Goal: Task Accomplishment & Management: Complete application form

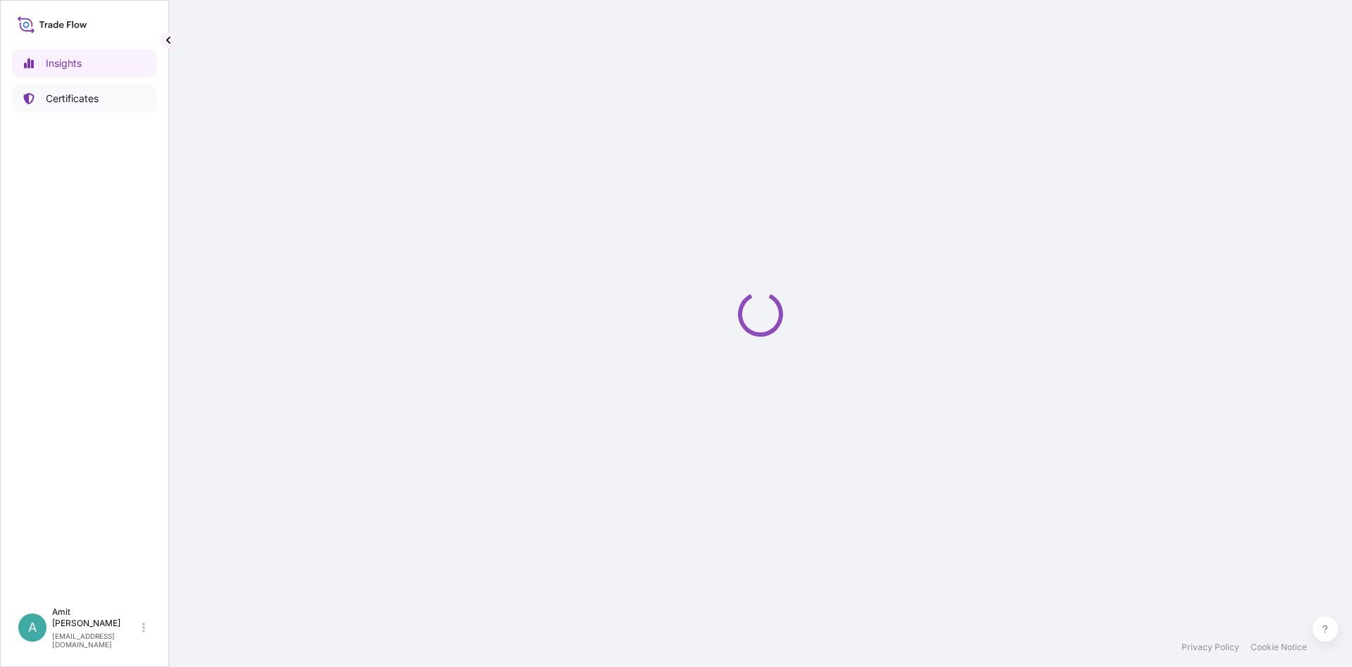
select select "2025"
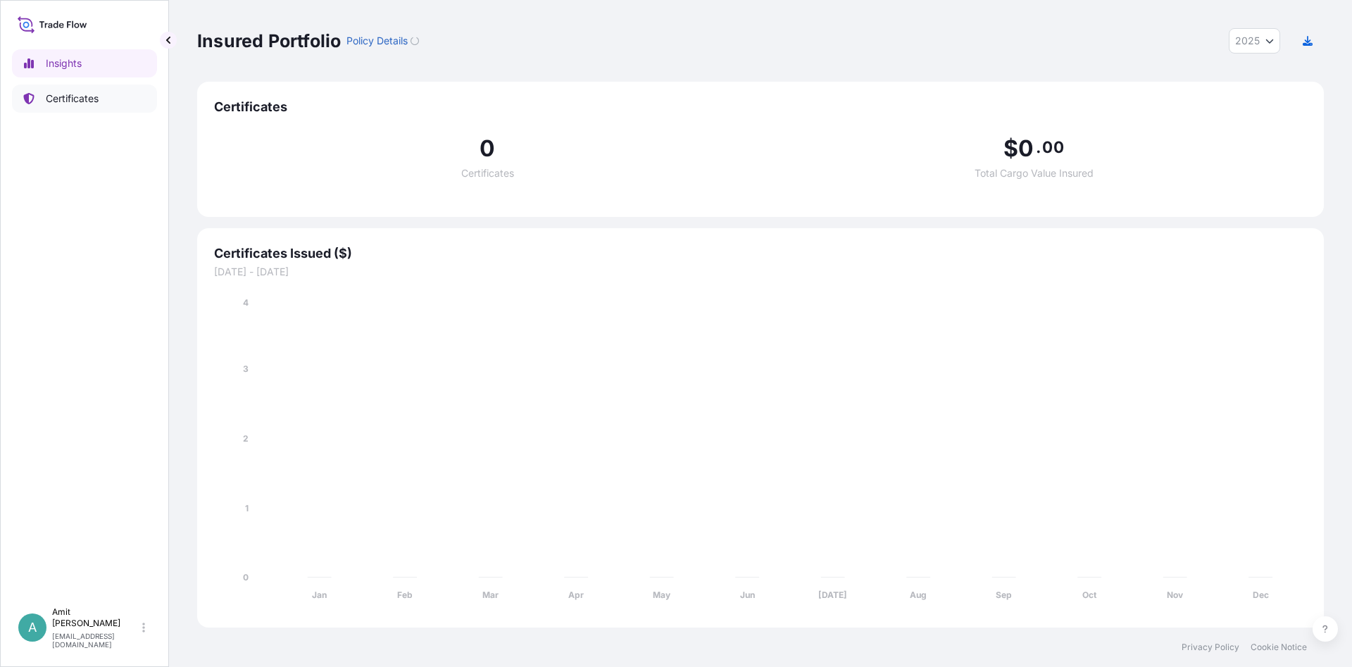
click at [96, 104] on p "Certificates" at bounding box center [72, 99] width 53 height 14
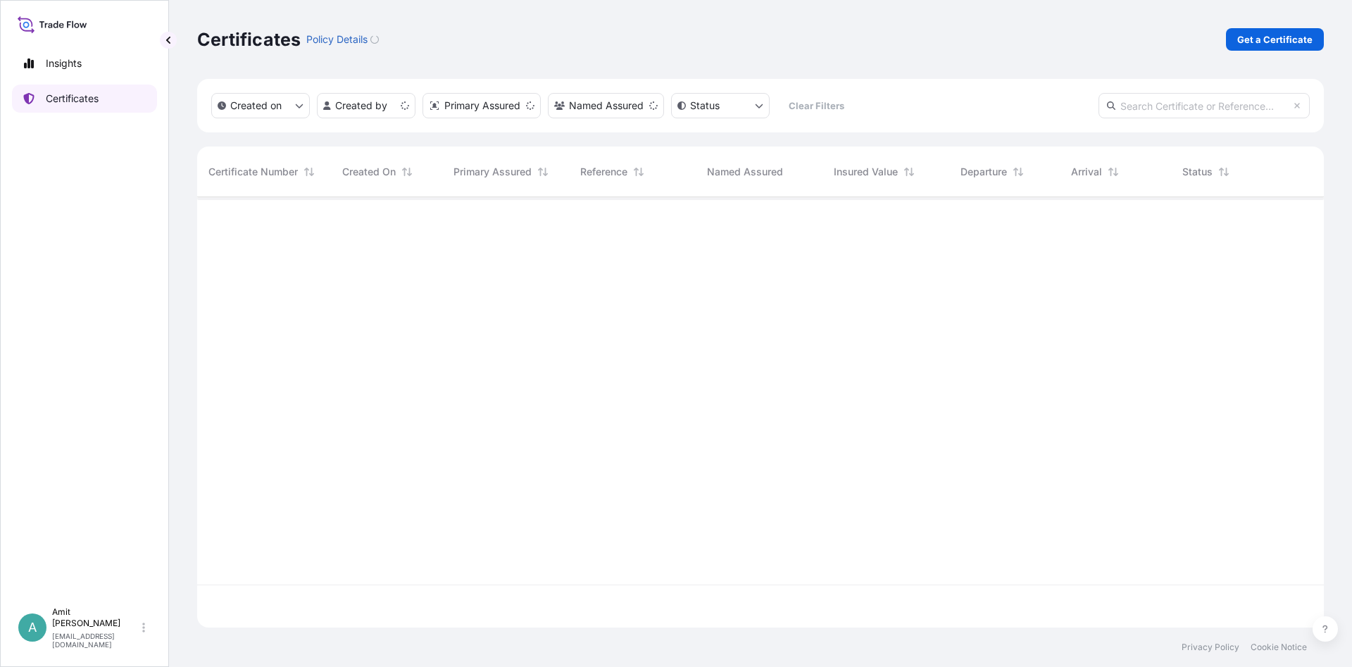
scroll to position [438, 1127]
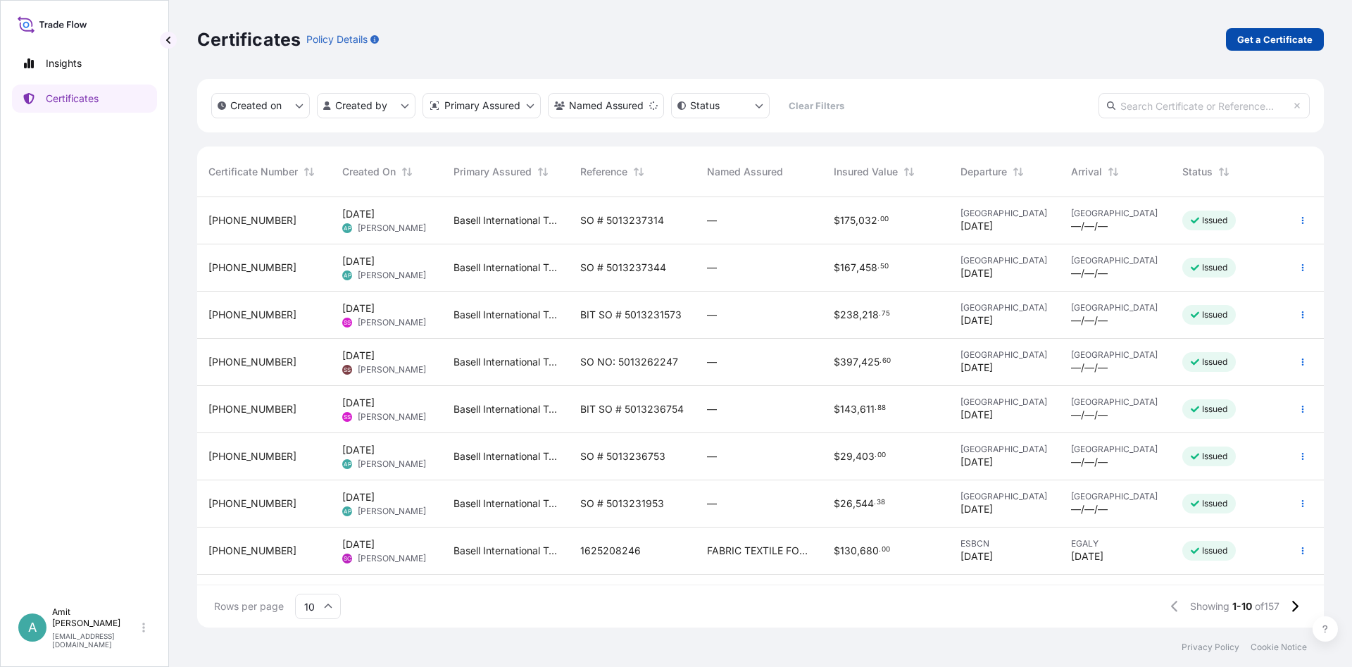
click at [1290, 44] on p "Get a Certificate" at bounding box center [1274, 39] width 75 height 14
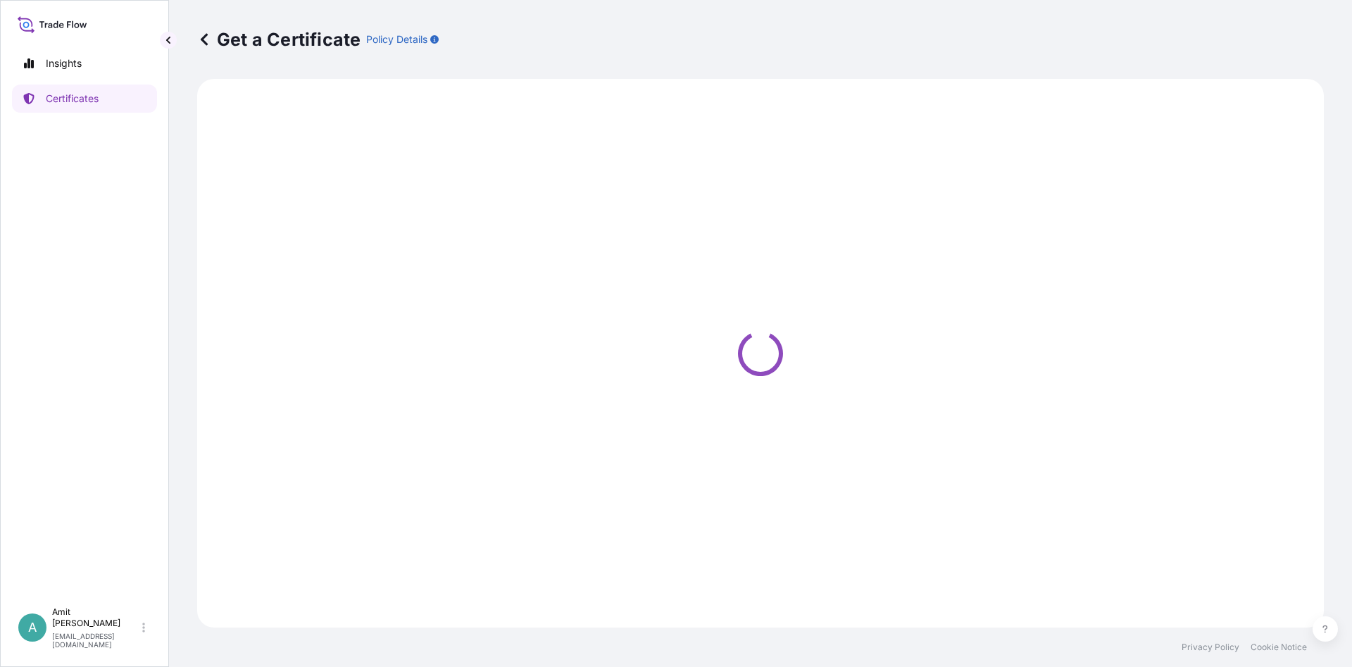
select select "Sea"
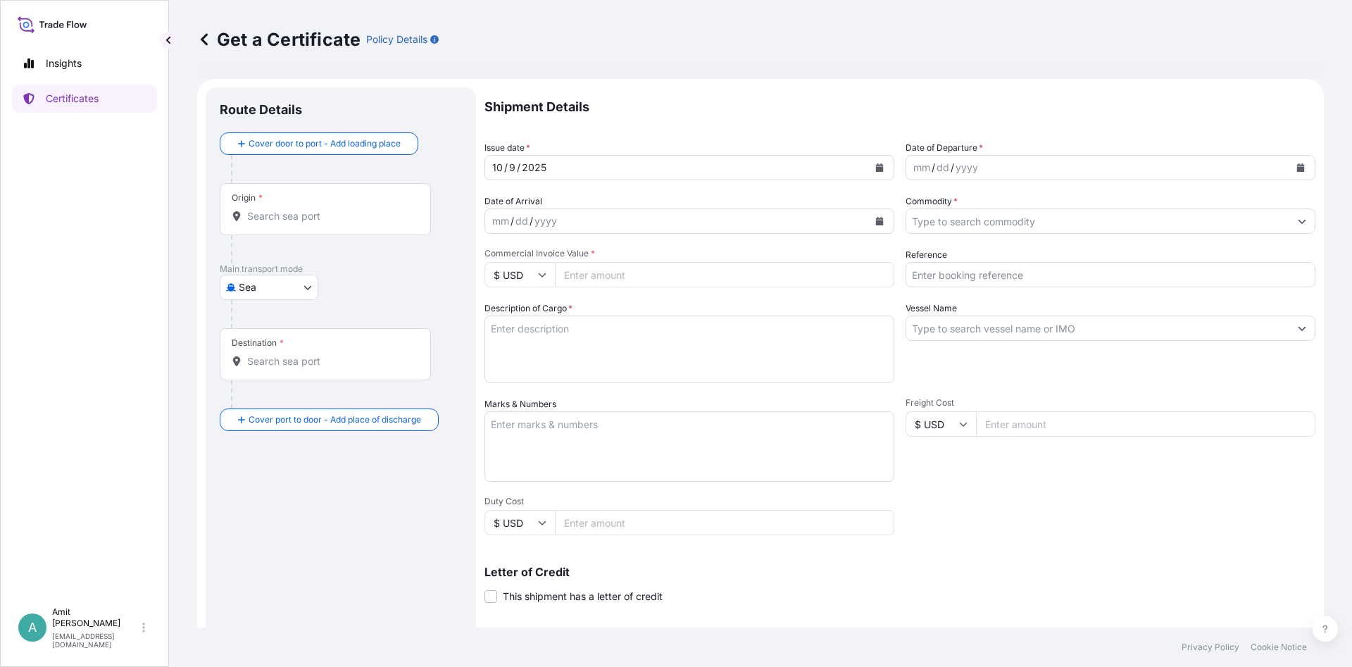
click at [882, 169] on icon "Calendar" at bounding box center [880, 167] width 8 height 8
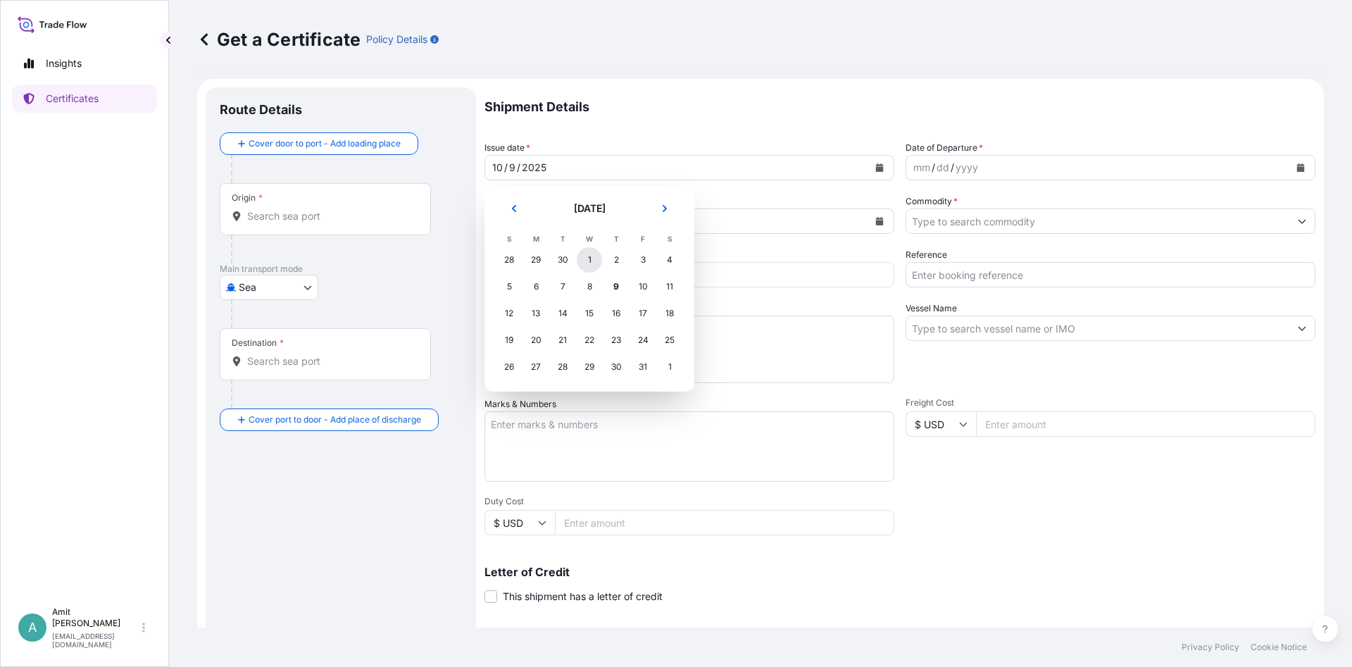
click at [592, 261] on div "1" at bounding box center [589, 259] width 25 height 25
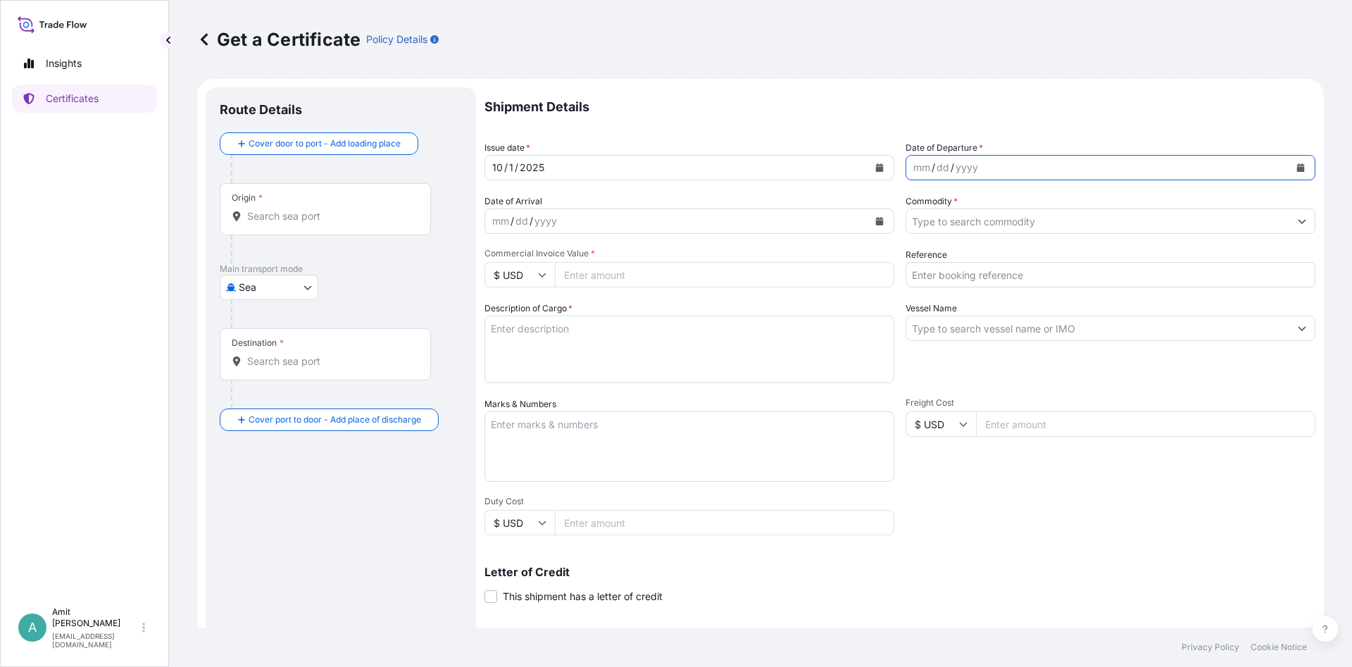
click at [1297, 168] on icon "Calendar" at bounding box center [1301, 167] width 8 height 8
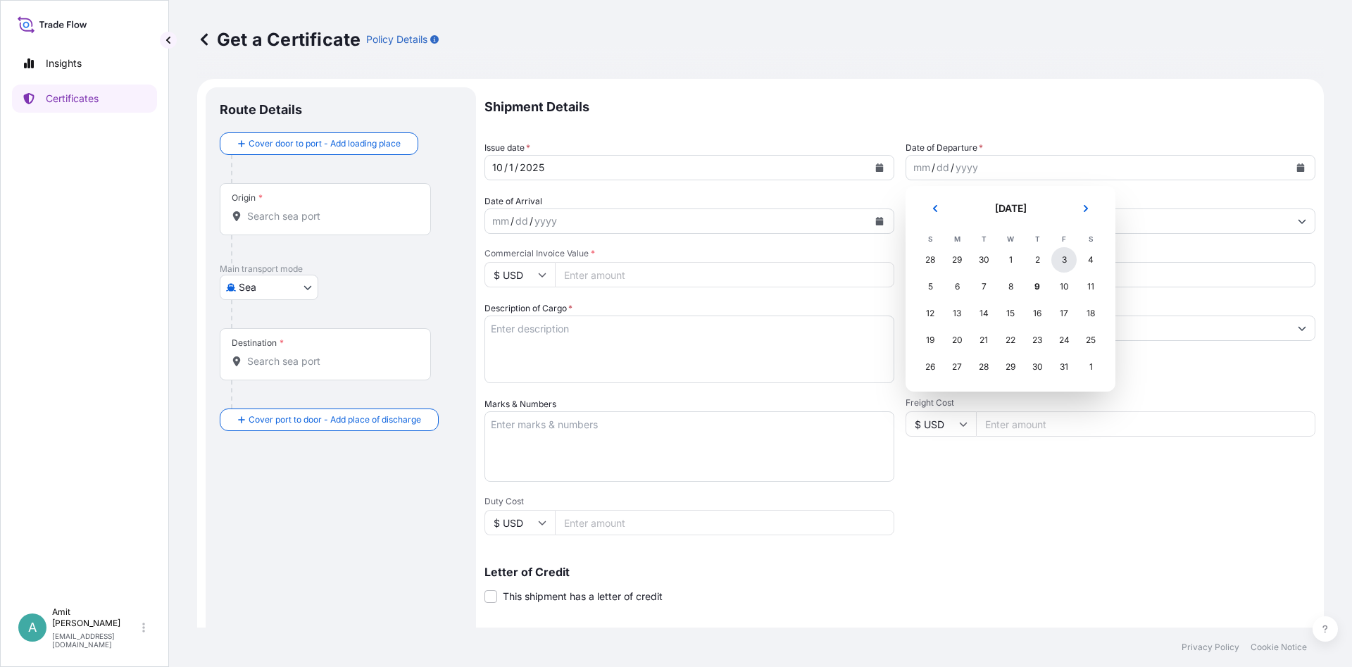
click at [1063, 256] on div "3" at bounding box center [1063, 259] width 25 height 25
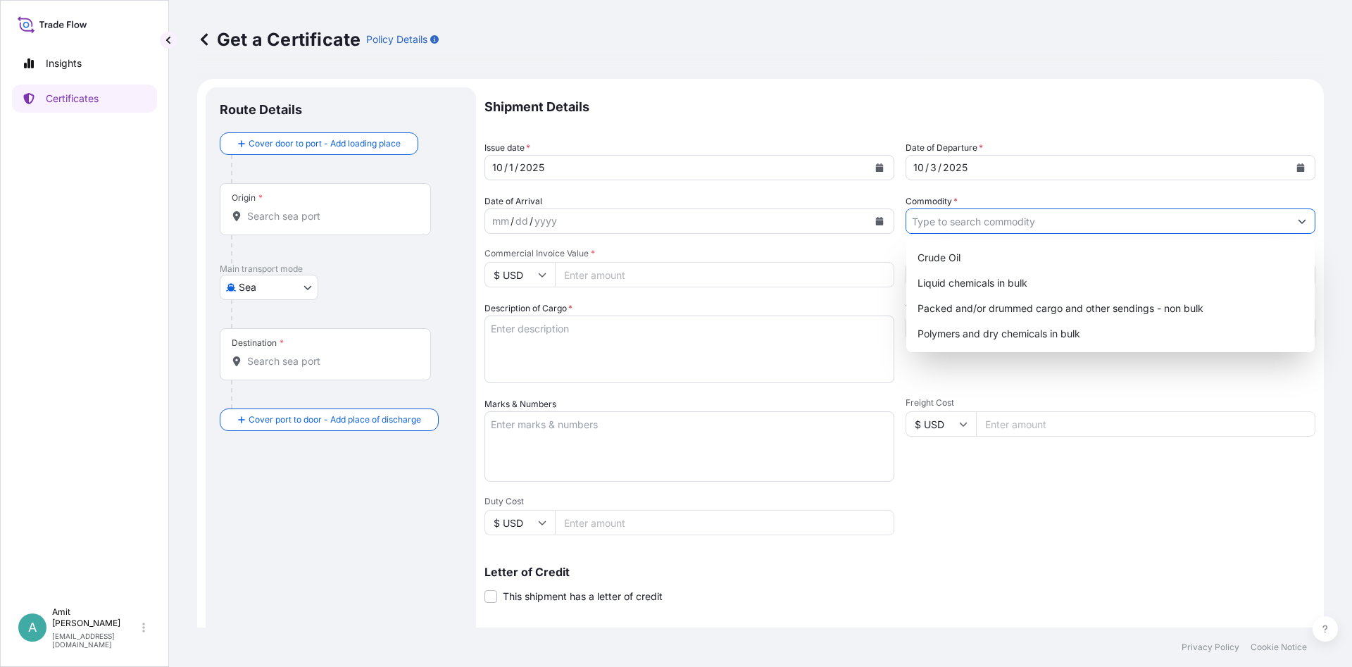
click at [1048, 219] on input "Commodity *" at bounding box center [1097, 220] width 383 height 25
click at [1024, 331] on div "Polymers and dry chemicals in bulk" at bounding box center [1110, 333] width 397 height 25
type input "Polymers and dry chemicals in bulk"
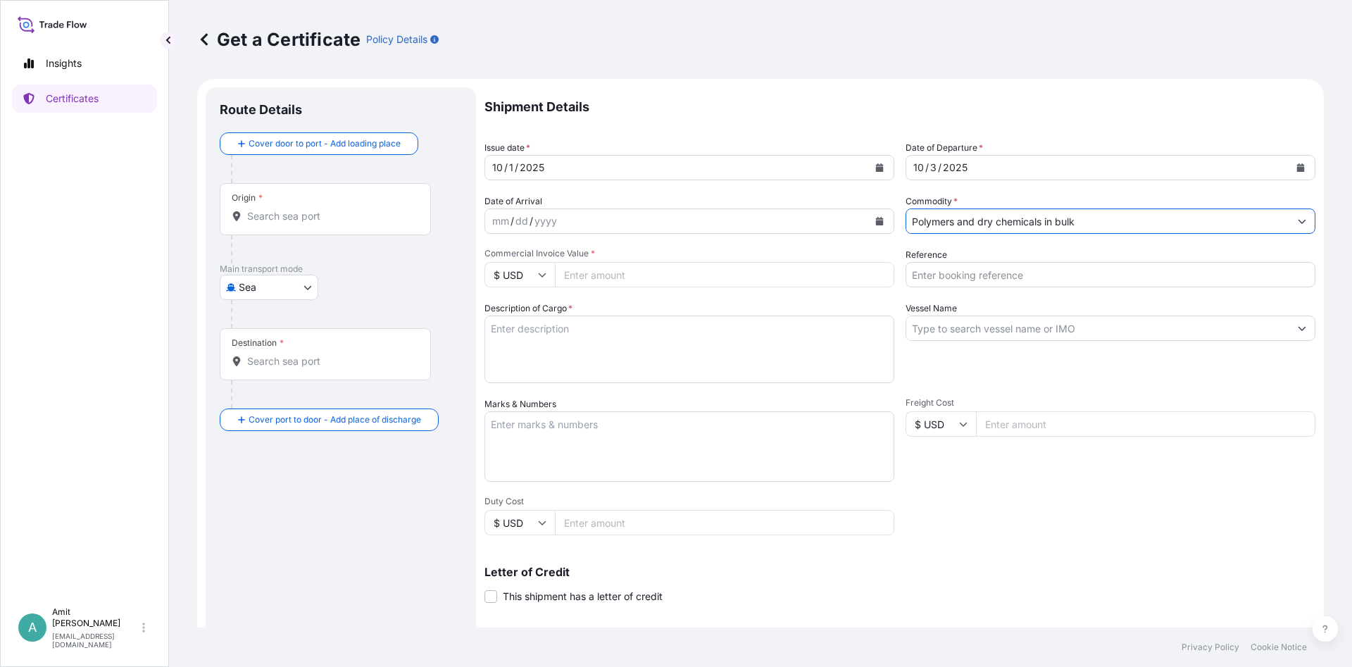
click at [987, 276] on input "Reference" at bounding box center [1111, 274] width 410 height 25
type input "SO # 5013194801"
click at [928, 330] on input "Vessel Name" at bounding box center [1097, 328] width 383 height 25
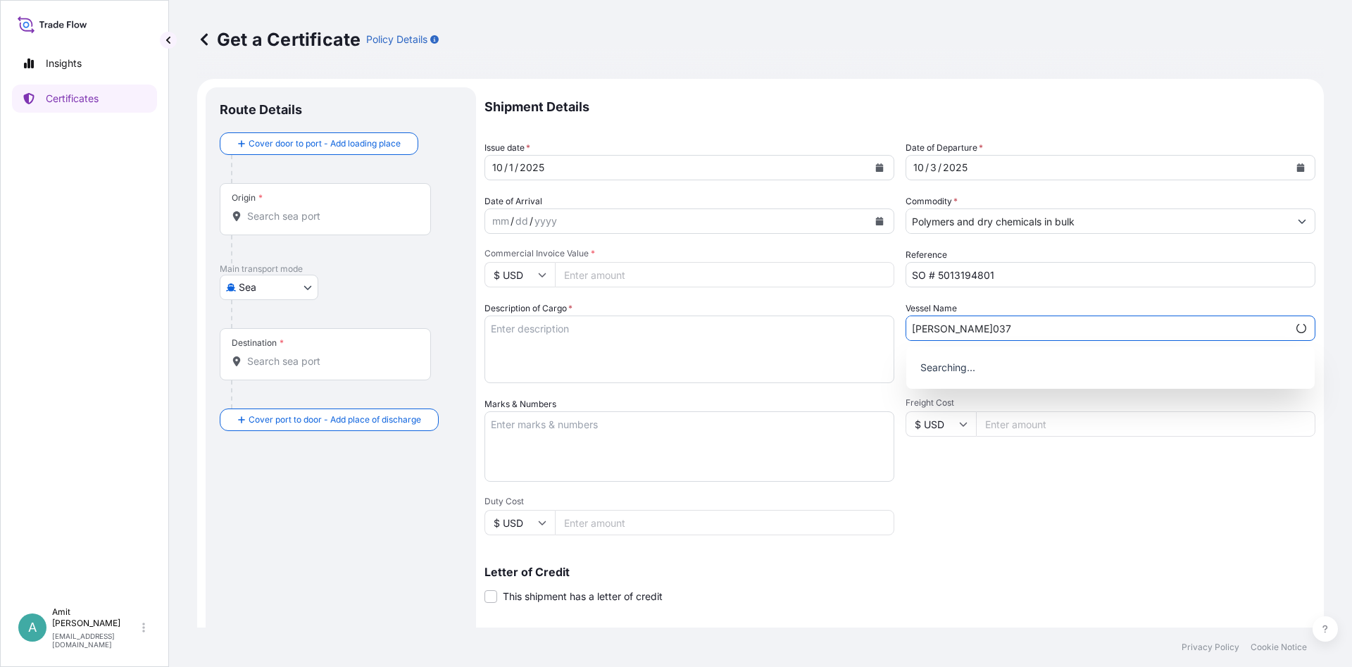
type input "[PERSON_NAME]037"
click at [387, 223] on input "Origin *" at bounding box center [330, 216] width 166 height 14
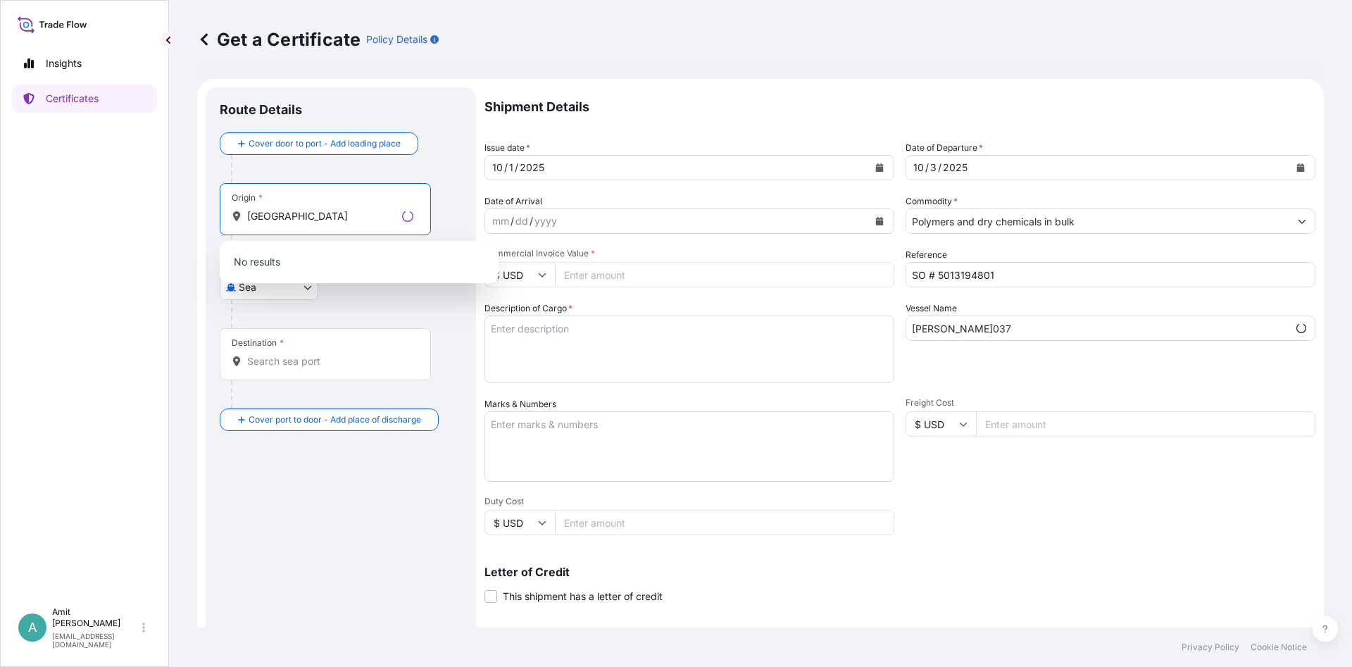
type input "[GEOGRAPHIC_DATA]"
click at [301, 221] on input "[GEOGRAPHIC_DATA]" at bounding box center [321, 216] width 149 height 14
click at [295, 211] on input "[GEOGRAPHIC_DATA]" at bounding box center [321, 216] width 149 height 14
type input "F"
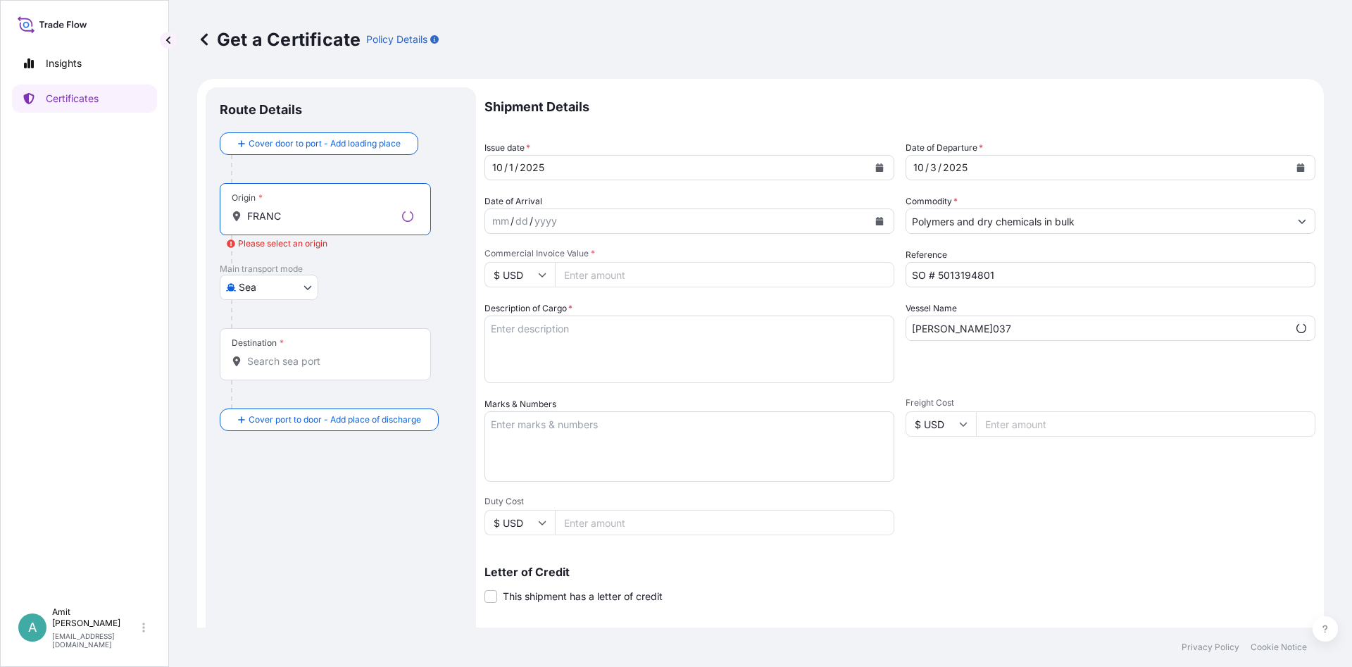
click at [256, 218] on input "FRANC" at bounding box center [321, 216] width 149 height 14
click at [287, 220] on input "FRANC" at bounding box center [321, 216] width 149 height 14
click at [326, 217] on input "FRANC" at bounding box center [330, 216] width 166 height 14
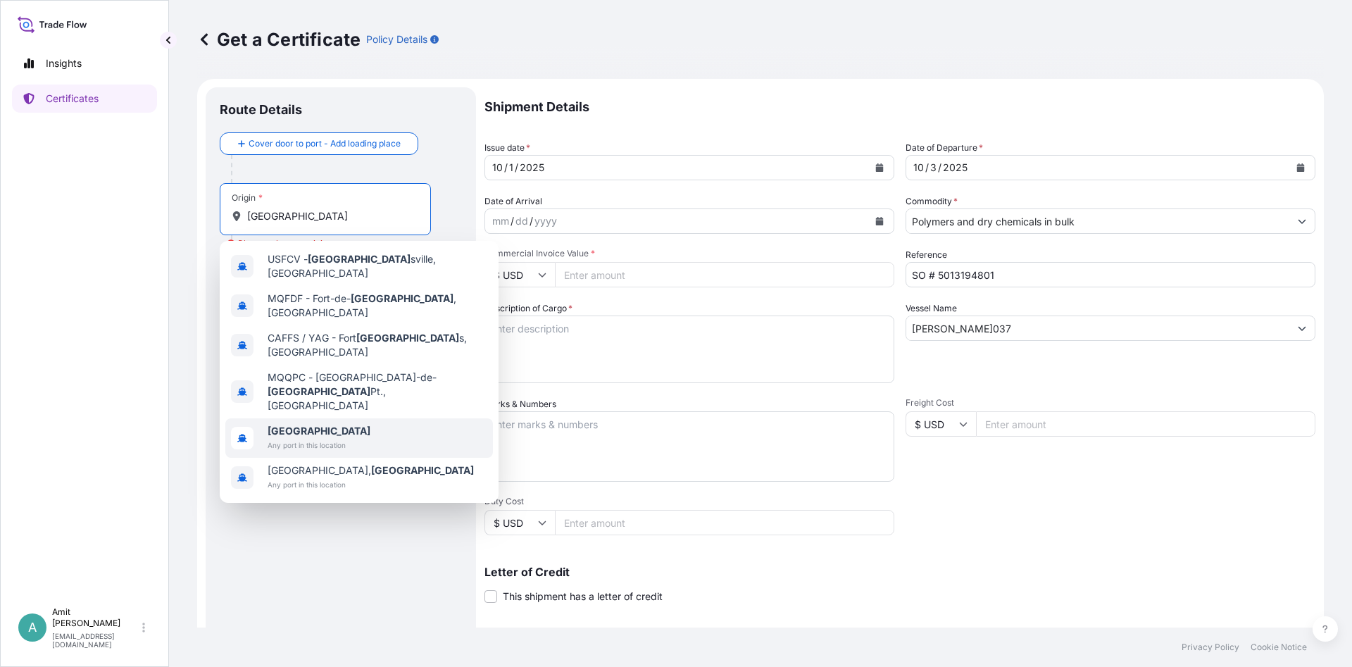
click at [299, 438] on span "Any port in this location" at bounding box center [319, 445] width 103 height 14
type input "[GEOGRAPHIC_DATA]"
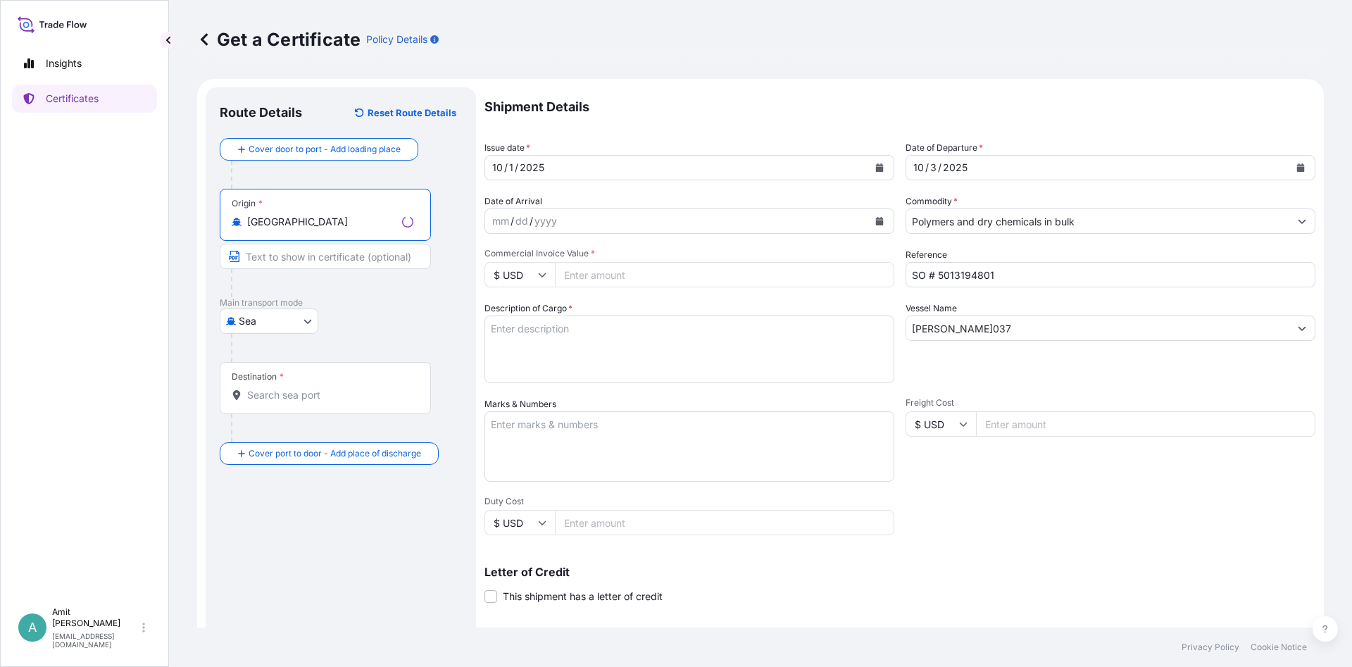
click at [286, 387] on div "Destination *" at bounding box center [325, 388] width 211 height 52
click at [286, 388] on input "Destination *" at bounding box center [330, 395] width 166 height 14
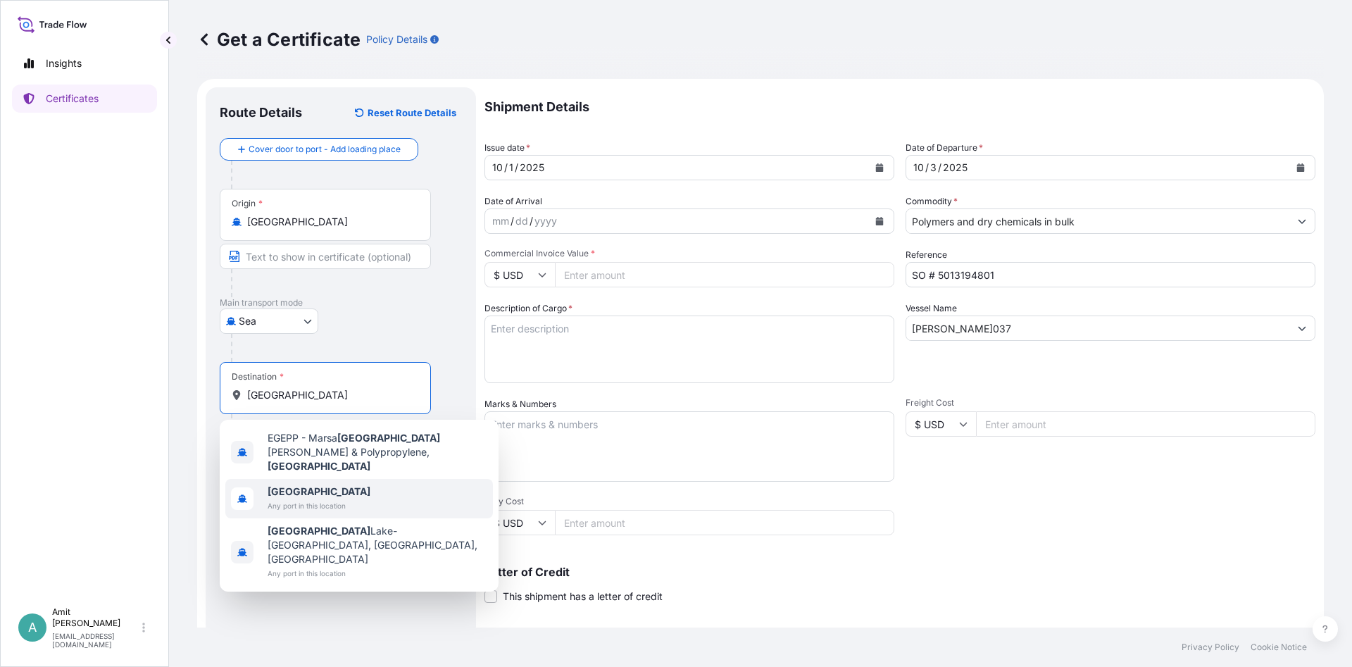
click at [294, 499] on span "Any port in this location" at bounding box center [319, 506] width 103 height 14
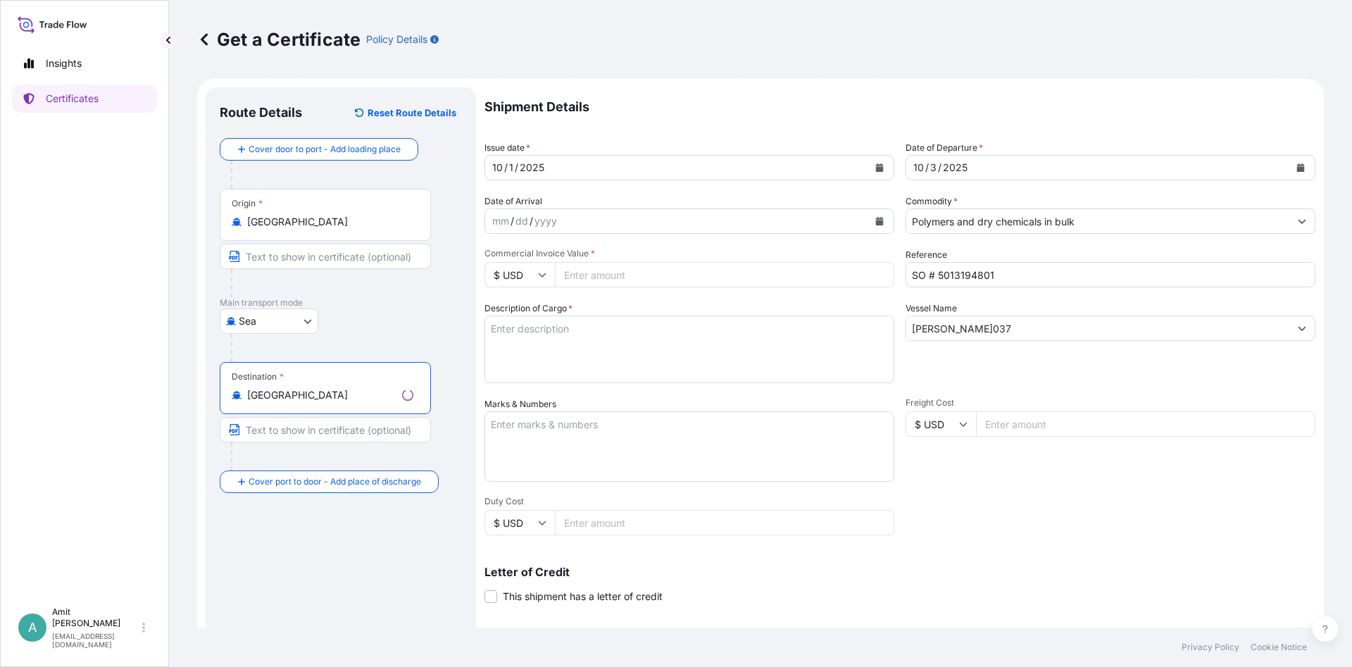
type input "[GEOGRAPHIC_DATA]"
click at [380, 320] on div "[GEOGRAPHIC_DATA]" at bounding box center [341, 320] width 242 height 25
click at [675, 273] on input "Commercial Invoice Value *" at bounding box center [724, 274] width 339 height 25
type input "113850"
click at [1037, 380] on div "Vessel Name [PERSON_NAME]037" at bounding box center [1111, 342] width 410 height 82
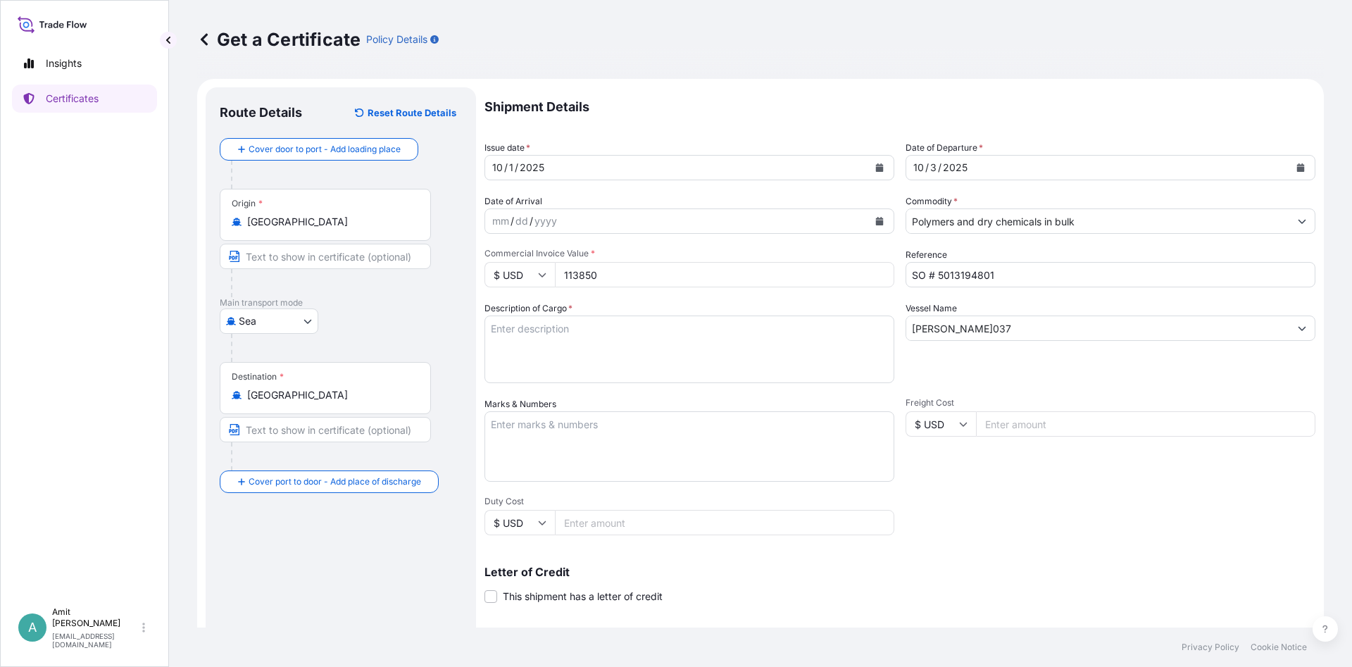
click at [643, 336] on textarea "Description of Cargo *" at bounding box center [690, 350] width 410 height 68
click at [592, 374] on textarea "Description of Cargo *" at bounding box center [690, 350] width 410 height 68
paste textarea "99 MT OF LUPOLEN 2420D"
click at [506, 328] on textarea "99 MT OF LUPOLEN 2420D" at bounding box center [690, 350] width 410 height 68
click at [674, 332] on textarea "99.00 MTS OF LUPOLEN 2420D" at bounding box center [690, 350] width 410 height 68
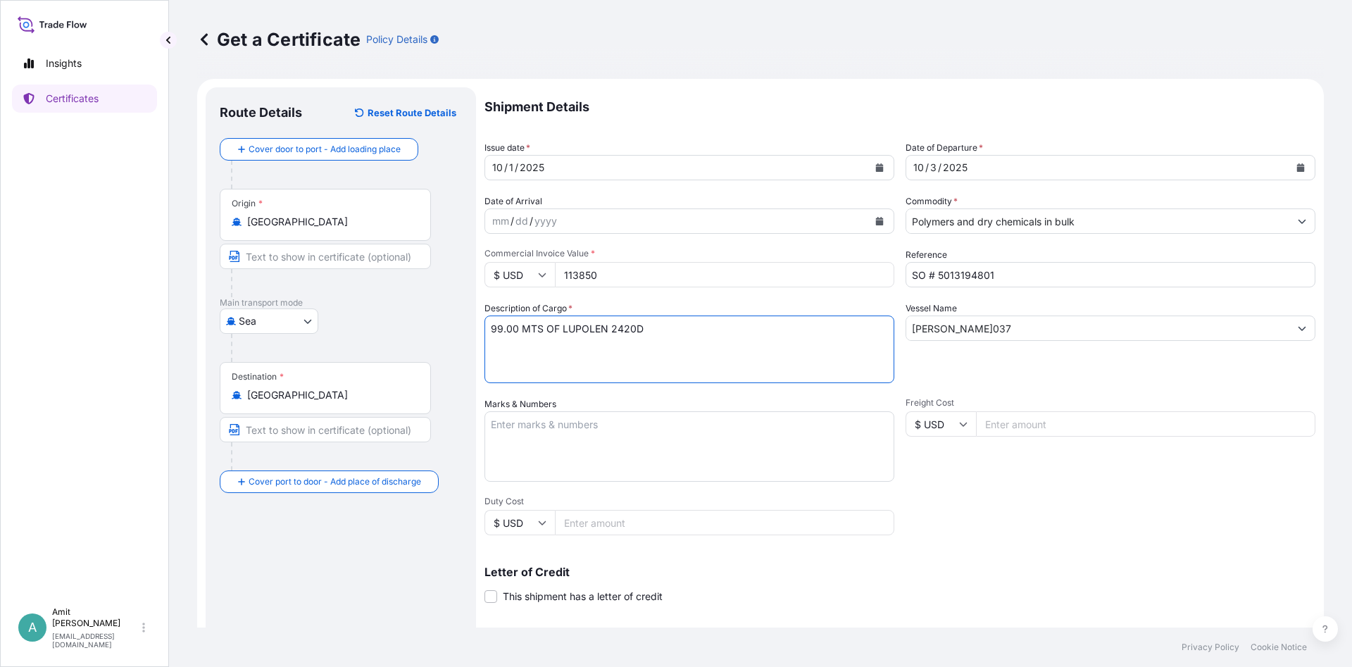
paste textarea "AS PER PROFORMA INVOICE NO:5013194801 DD:[DATE]"
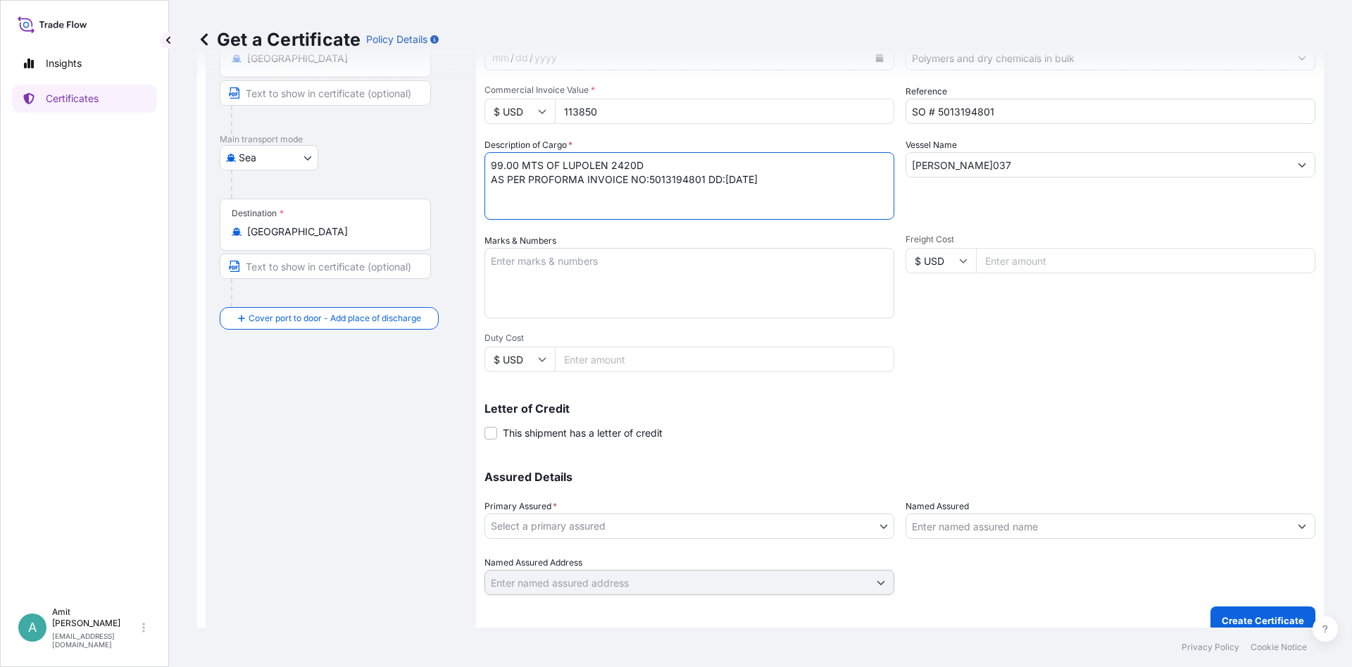
scroll to position [170, 0]
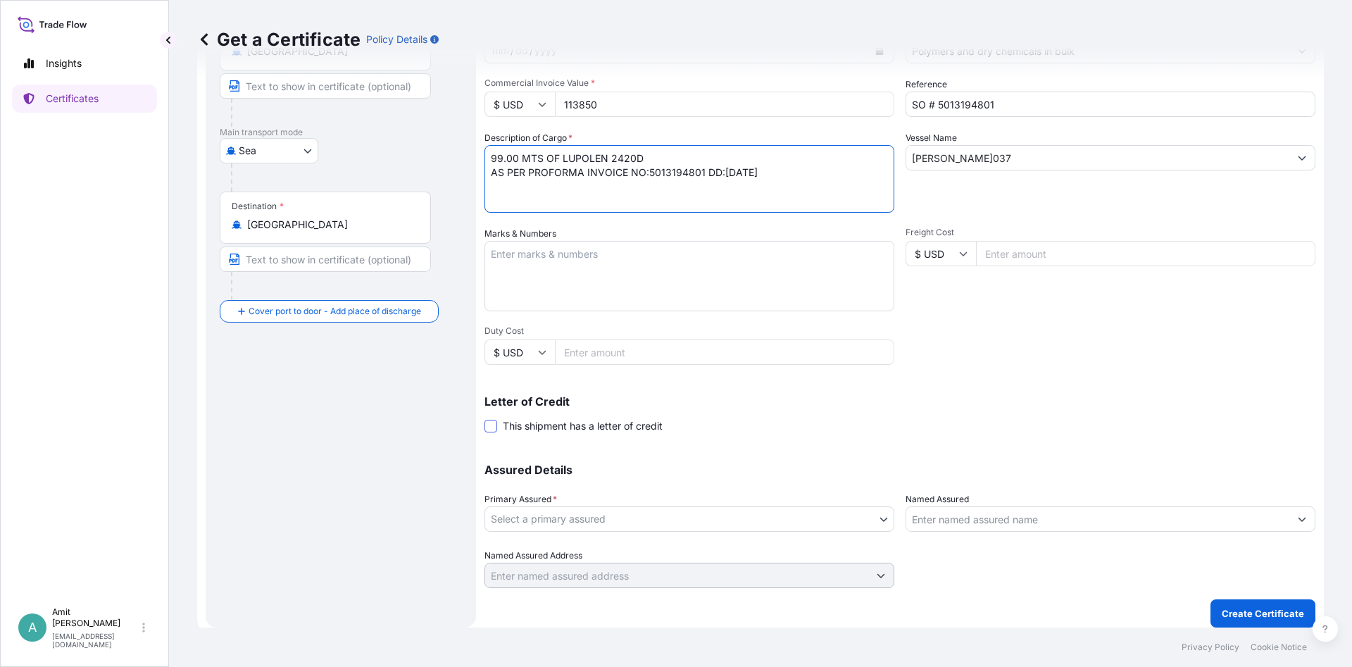
type textarea "99.00 MTS OF LUPOLEN 2420D AS PER PROFORMA INVOICE NO:5013194801 DD:[DATE]"
click at [492, 423] on span at bounding box center [491, 426] width 13 height 13
click at [485, 418] on input "This shipment has a letter of credit" at bounding box center [485, 418] width 0 height 0
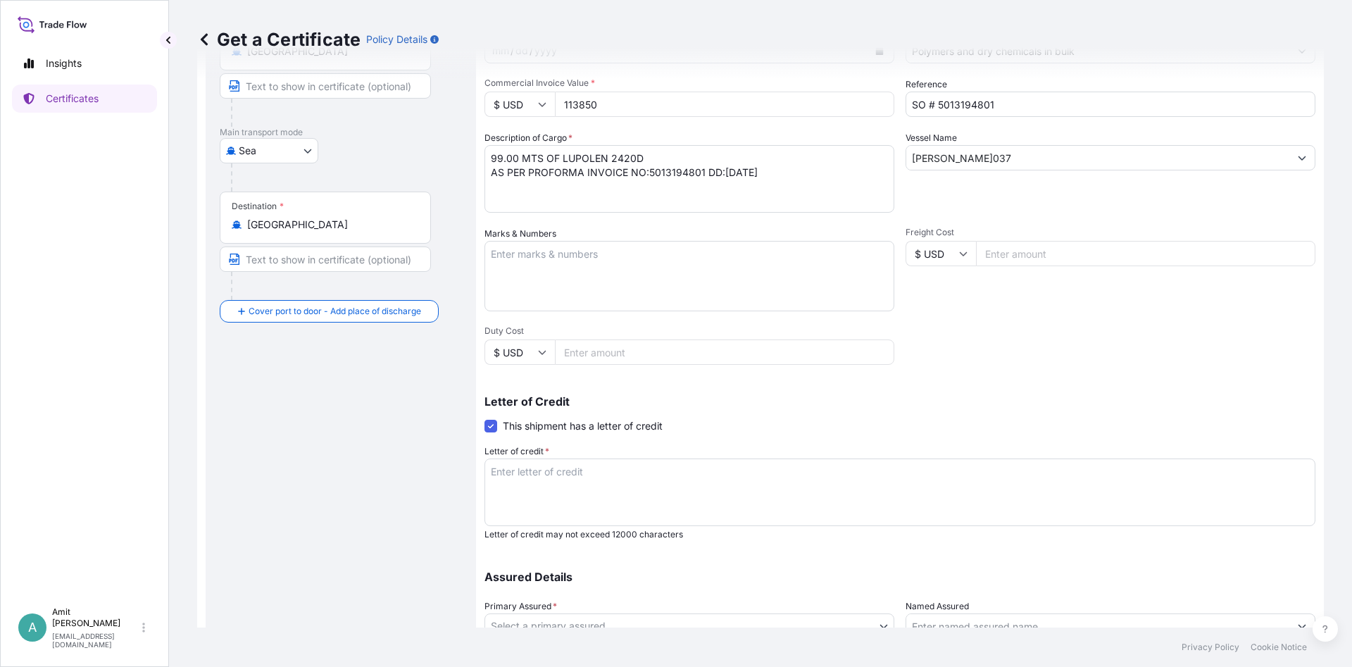
scroll to position [277, 0]
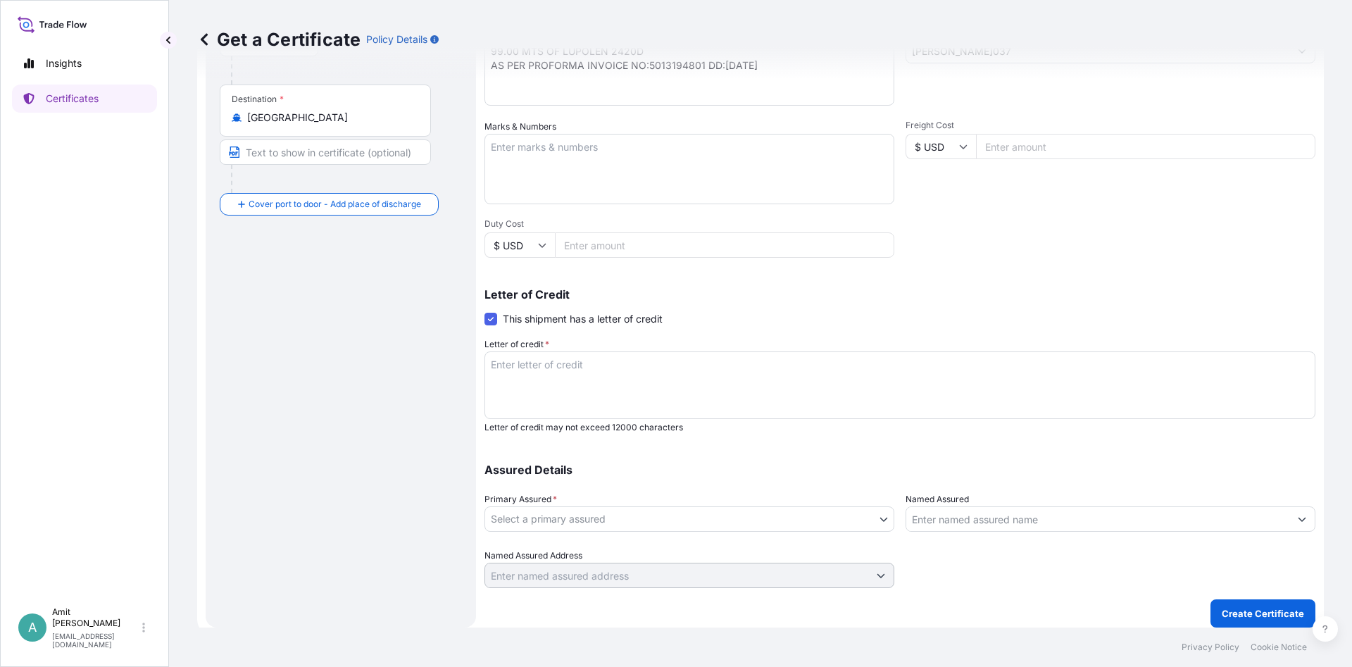
click at [616, 518] on body "Insights Certificates A [PERSON_NAME] [EMAIL_ADDRESS][DOMAIN_NAME] Get a Certif…" at bounding box center [676, 333] width 1352 height 667
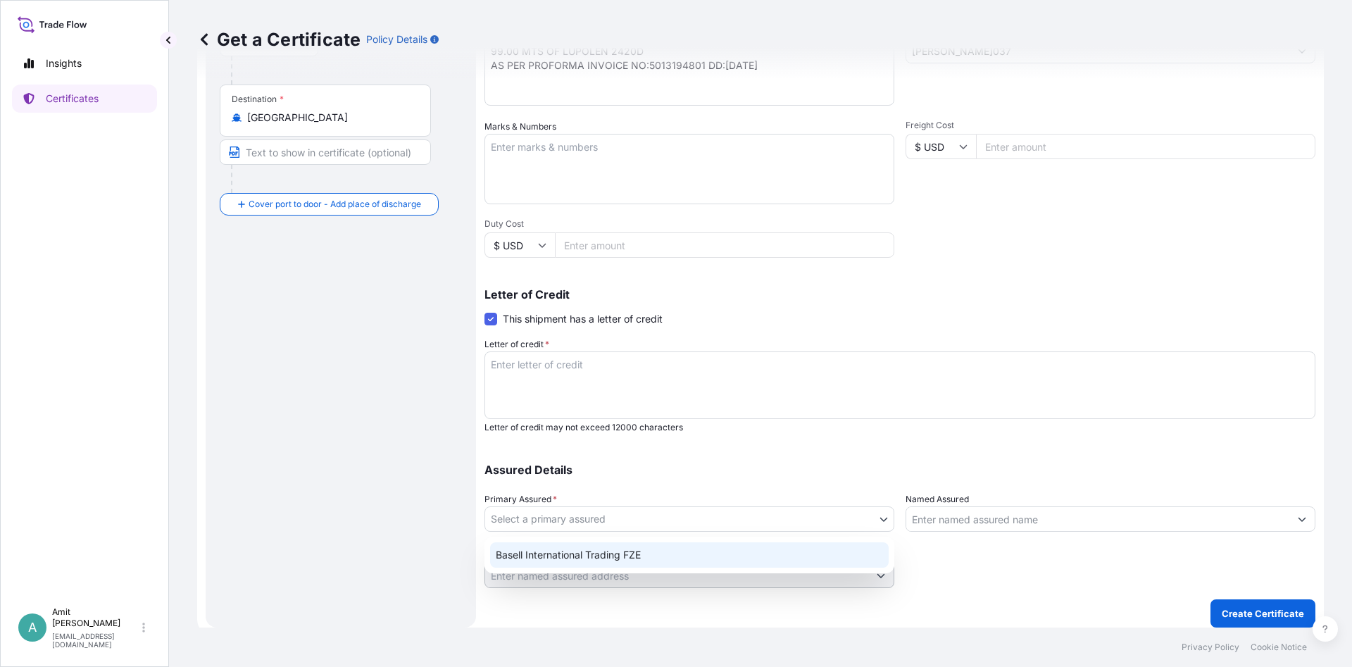
click at [558, 554] on div "Basell International Trading FZE" at bounding box center [689, 554] width 399 height 25
select select "32039"
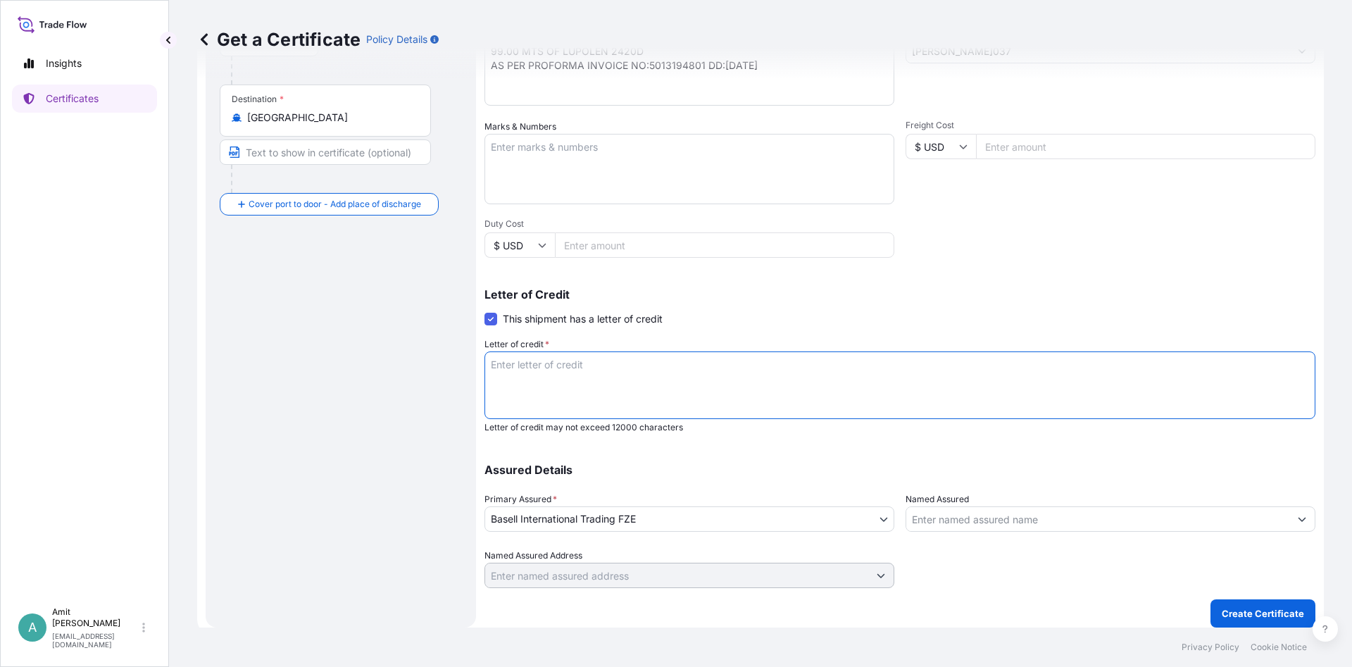
click at [562, 382] on textarea "Letter of credit *" at bounding box center [900, 385] width 831 height 68
click at [613, 361] on textarea "Letter of credit *" at bounding box center [900, 385] width 831 height 68
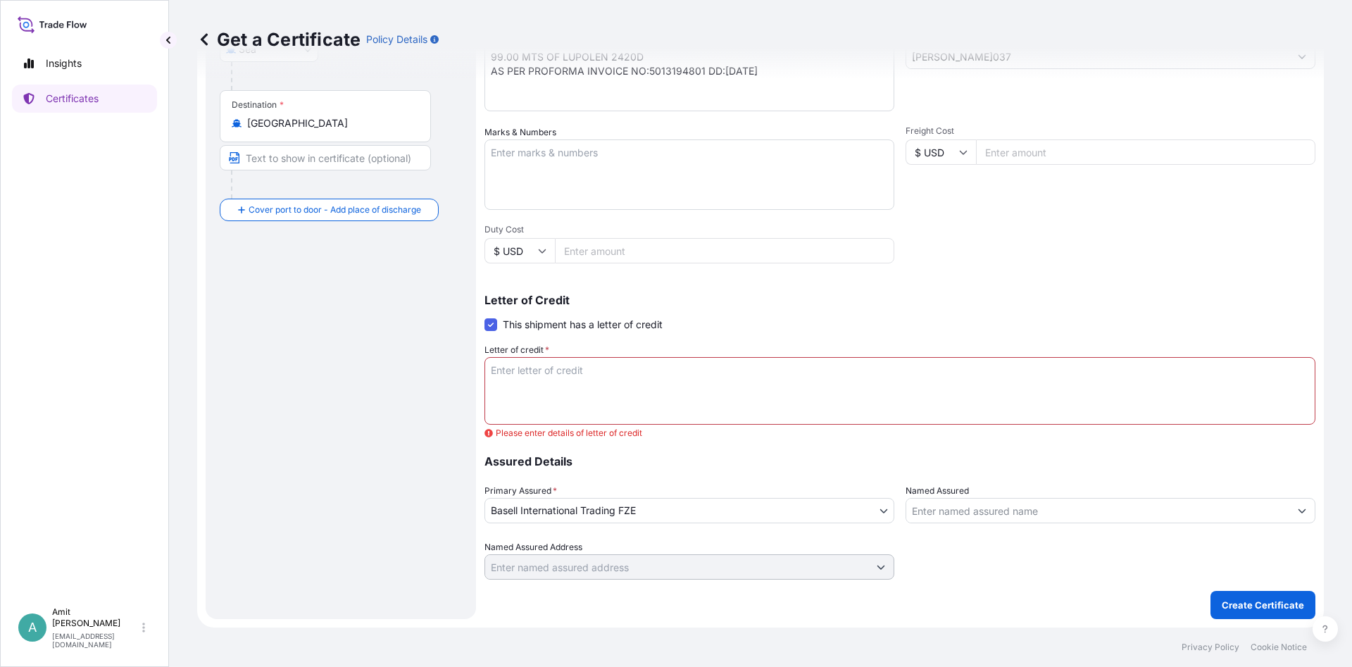
click at [1022, 273] on div "Shipment Details Issue date * [DATE] Date of Departure * [DATE] Date of Arrival…" at bounding box center [900, 197] width 831 height 764
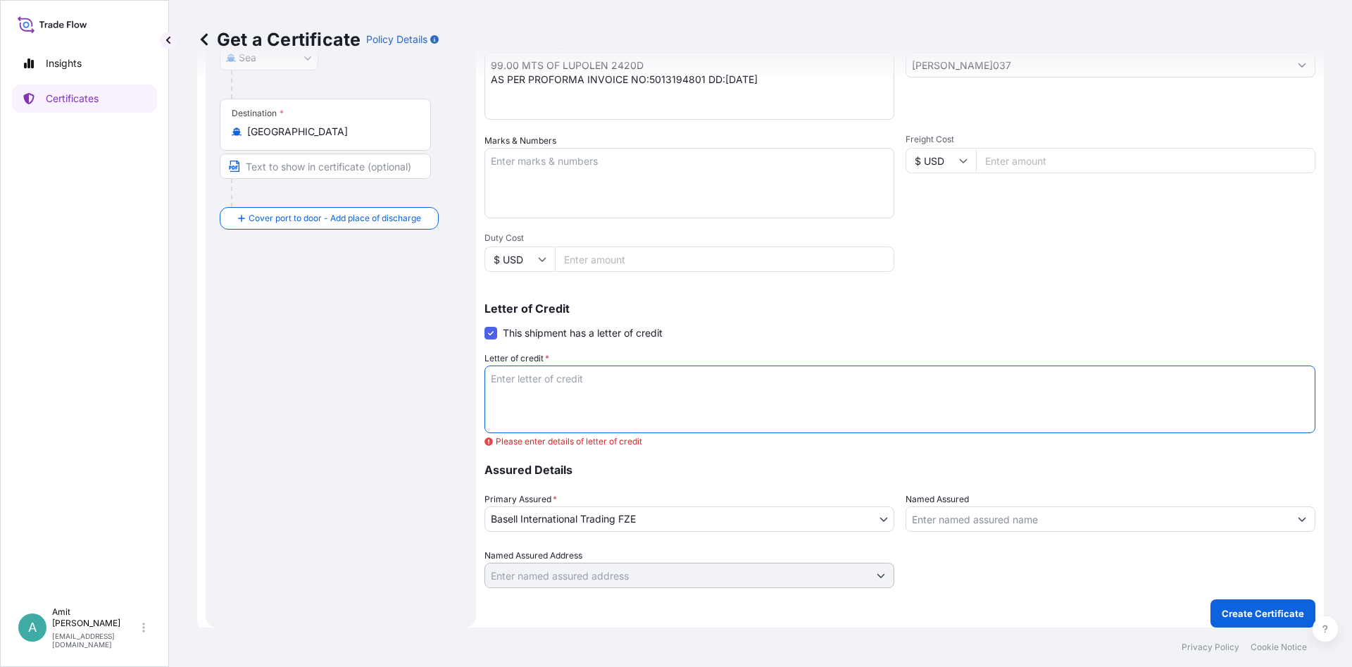
click at [613, 392] on textarea "Letter of credit *" at bounding box center [900, 400] width 831 height 68
click at [670, 397] on textarea "Letter of credit *" at bounding box center [900, 400] width 831 height 68
click at [807, 392] on textarea "Letter of credit *" at bounding box center [900, 400] width 831 height 68
paste textarea "INSURANCE"
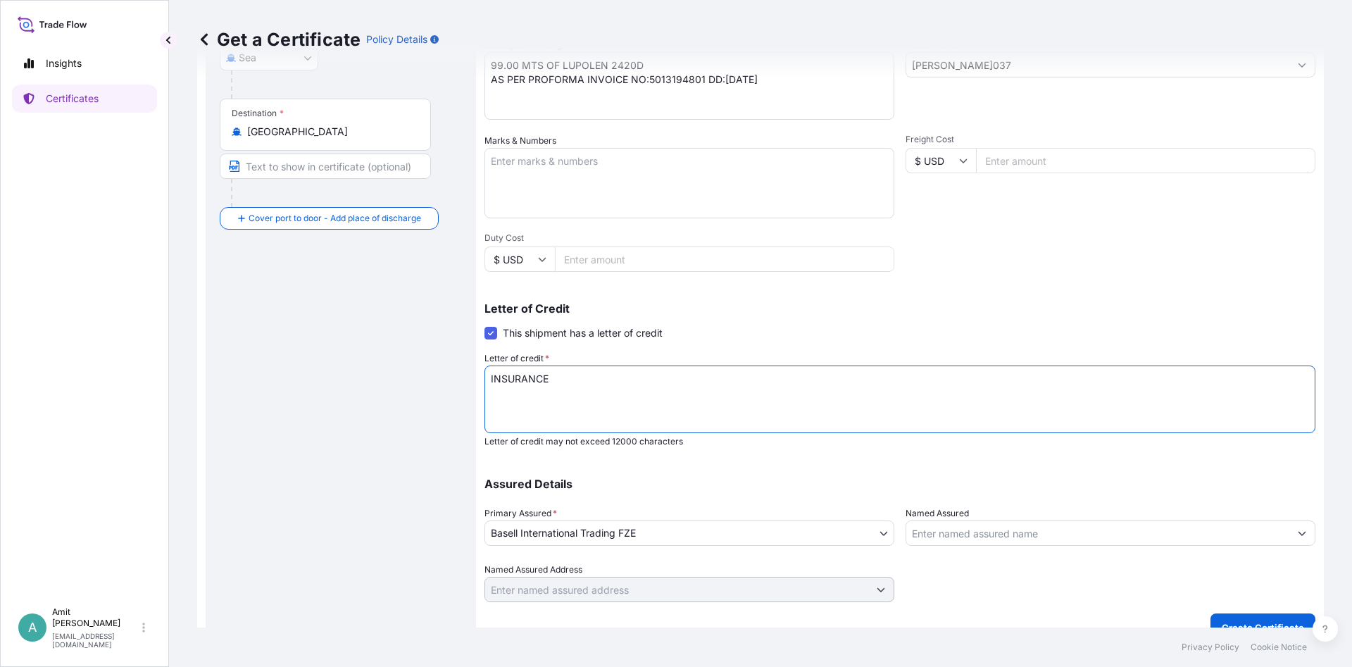
click at [693, 390] on textarea "INSURANCE" at bounding box center [900, 400] width 831 height 68
paste textarea "CERTIFICATE"
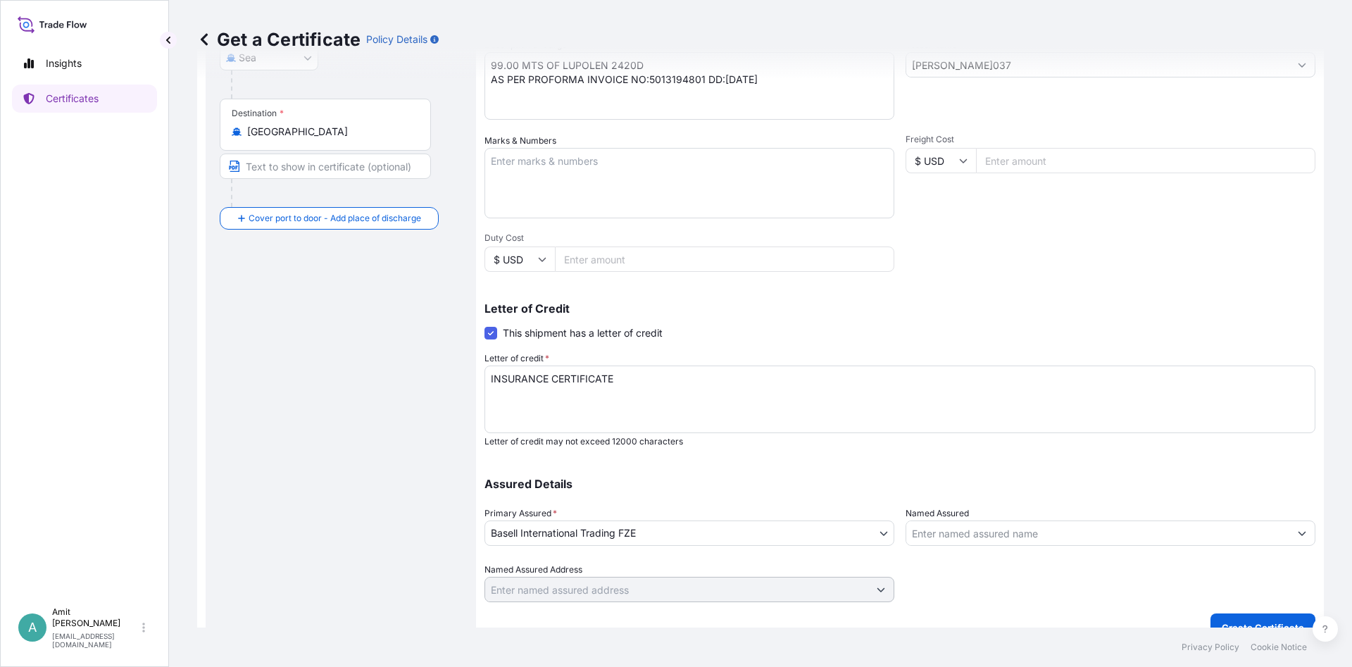
click at [773, 392] on textarea "INSURANCE CERTIFICATE" at bounding box center [900, 400] width 831 height 68
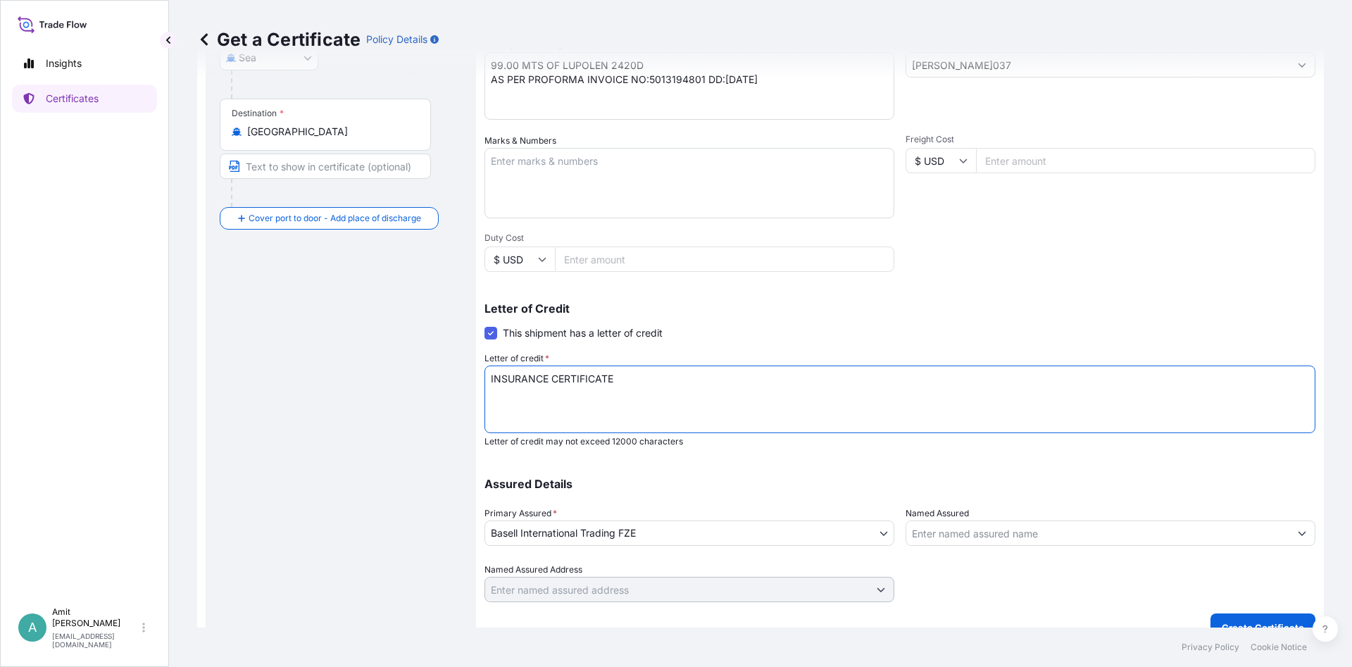
paste textarea "ISSUED TO ORDER (FAISAL [DEMOGRAPHIC_DATA] BANK OF EGYPT) SHOWING"
click at [771, 377] on textarea "INSURANCE CERTIFICATE ISSUED TO ORDER (FAISAL [DEMOGRAPHIC_DATA] BANK OF EGYPT)…" at bounding box center [900, 400] width 831 height 68
click at [710, 382] on textarea "INSURANCE CERTIFICATE ISSUED TO ORDER (FAISAL [DEMOGRAPHIC_DATA] BANK OF EGYPT)…" at bounding box center [900, 400] width 831 height 68
click at [867, 380] on textarea "INSURANCE CERTIFICATE ISSUED TO ORDER FAISAL [DEMOGRAPHIC_DATA] BANK OF EGYPT) …" at bounding box center [900, 400] width 831 height 68
click at [970, 385] on textarea "INSURANCE CERTIFICATE ISSUED TO ORDER FAISAL [DEMOGRAPHIC_DATA] BANK OF EGYPT S…" at bounding box center [900, 400] width 831 height 68
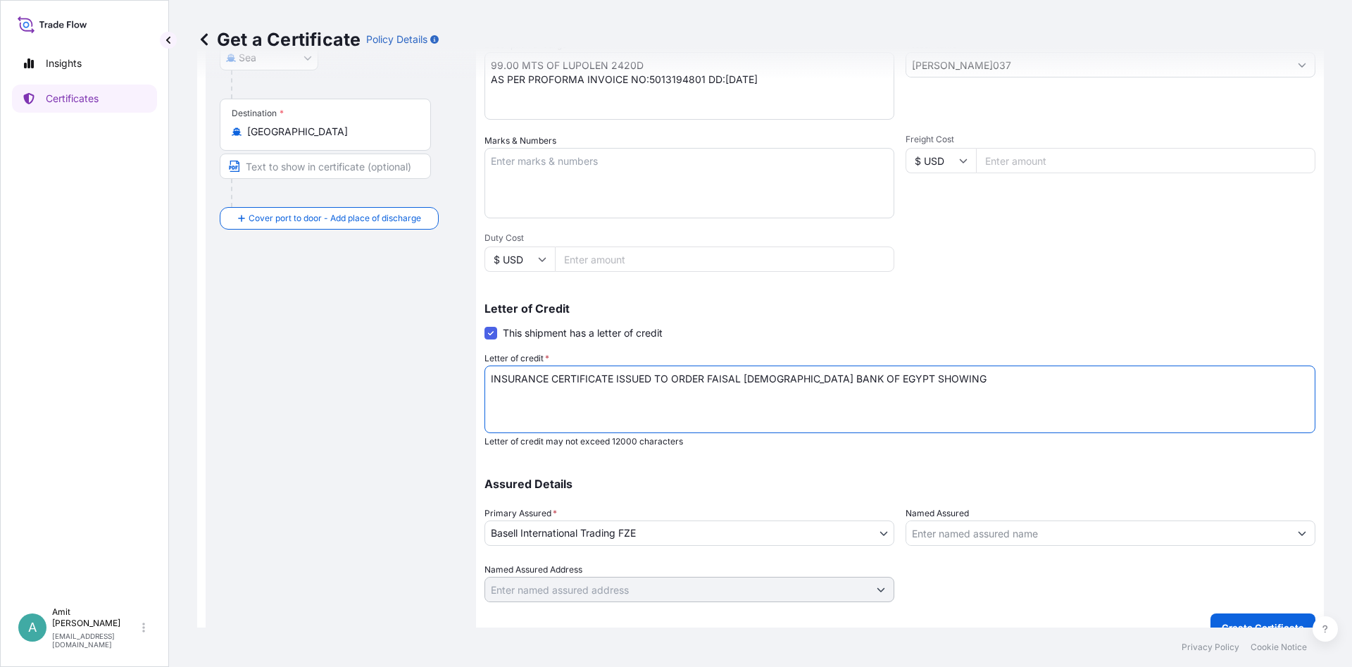
paste textarea "CLAIMS PAYABLE AT DESTINATION"
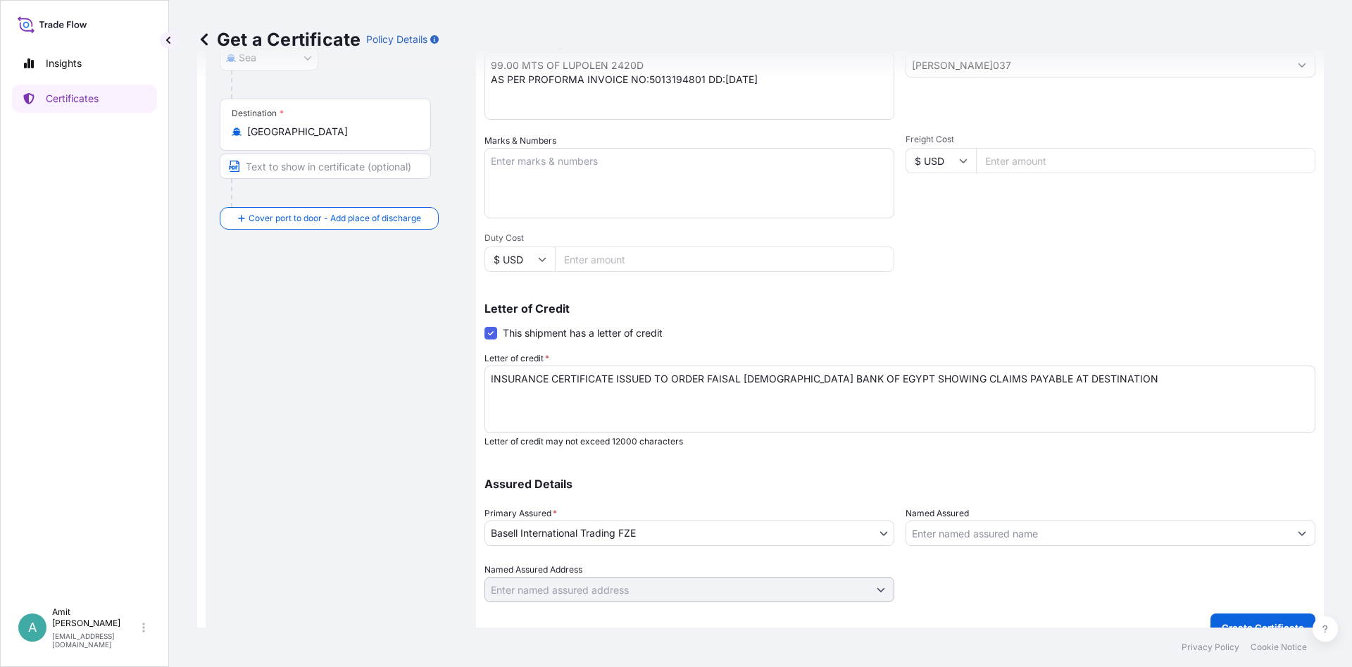
click at [1109, 381] on textarea "INSURANCE CERTIFICATE ISSUED TO ORDER FAISAL [DEMOGRAPHIC_DATA] BANK OF EGYPT S…" at bounding box center [900, 400] width 831 height 68
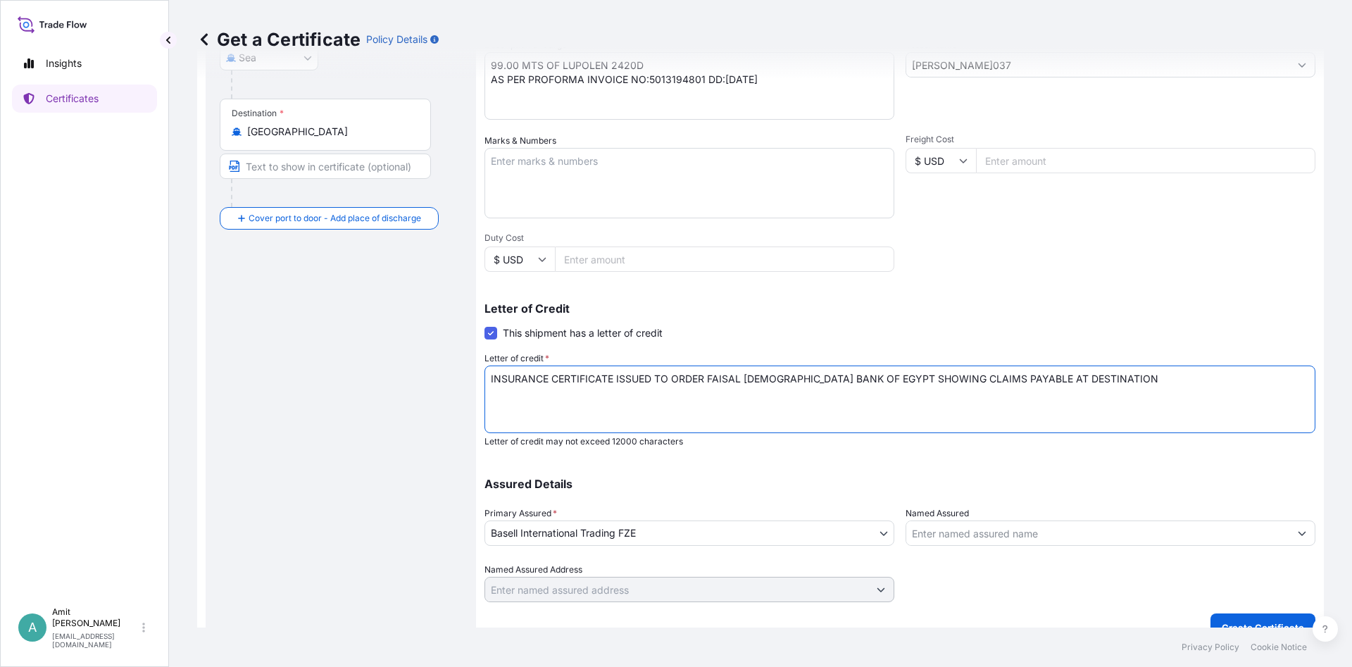
paste textarea "AND COVERING THE FOLLOWING RISKS: MARINE,WAR,MINES,ALL RISKS"
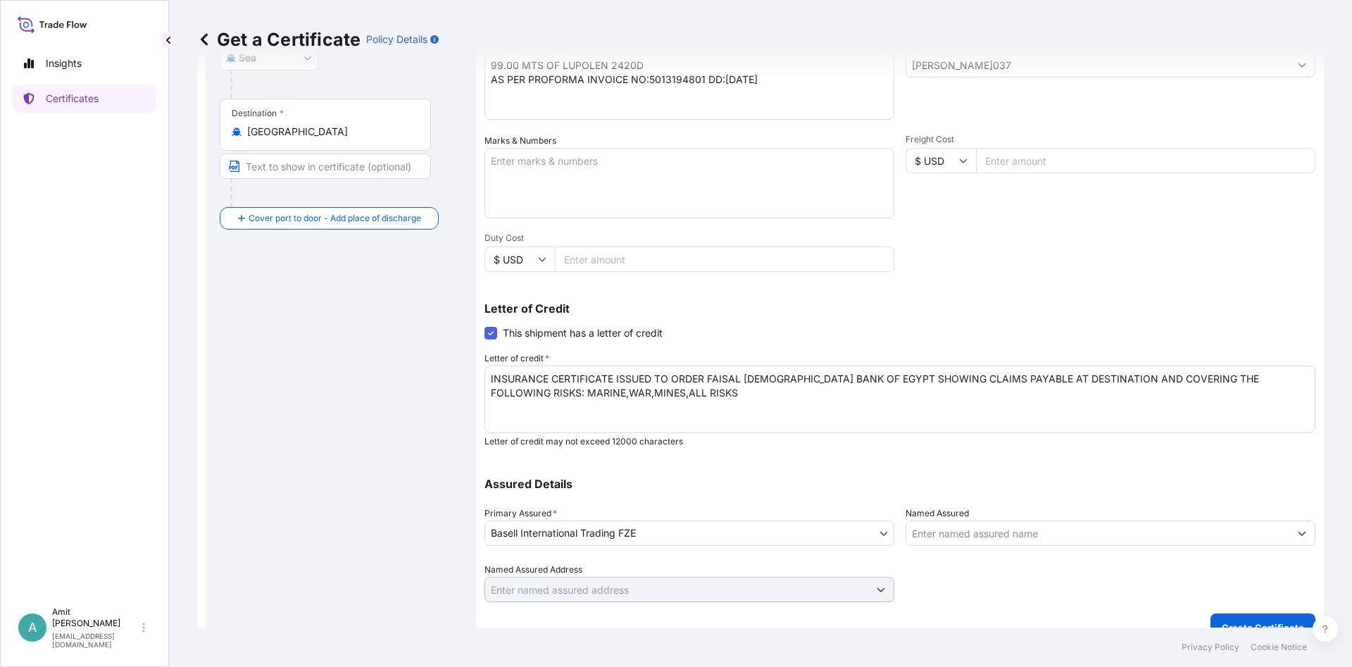
click at [750, 389] on textarea "INSURANCE CERTIFICATE ISSUED TO ORDER FAISAL [DEMOGRAPHIC_DATA] BANK OF EGYPT S…" at bounding box center [900, 400] width 831 height 68
click at [760, 391] on textarea "INSURANCE CERTIFICATE ISSUED TO ORDER FAISAL [DEMOGRAPHIC_DATA] BANK OF EGYPT S…" at bounding box center [900, 400] width 831 height 68
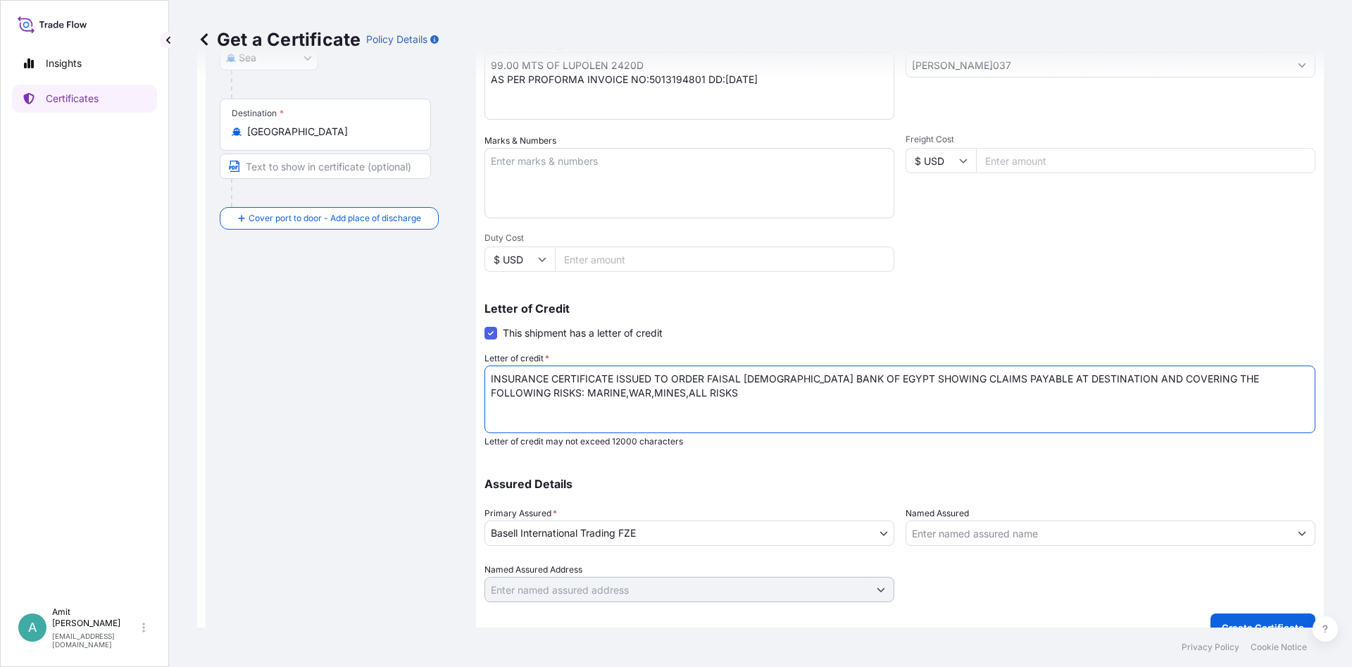
paste textarea "IRRESPECTIVE OF + PERCENTAGE"
click at [838, 394] on textarea "INSURANCE CERTIFICATE ISSUED TO ORDER FAISAL [DEMOGRAPHIC_DATA] BANK OF EGYPT S…" at bounding box center [900, 400] width 831 height 68
click at [899, 397] on textarea "INSURANCE CERTIFICATE ISSUED TO ORDER FAISAL [DEMOGRAPHIC_DATA] BANK OF EGYPT S…" at bounding box center [900, 400] width 831 height 68
click at [1228, 377] on textarea "INSURANCE CERTIFICATE ISSUED TO ORDER FAISAL [DEMOGRAPHIC_DATA] BANK OF EGYPT S…" at bounding box center [900, 400] width 831 height 68
click at [535, 394] on textarea "INSURANCE CERTIFICATE ISSUED TO ORDER FAISAL [DEMOGRAPHIC_DATA] BANK OF EGYPT S…" at bounding box center [900, 400] width 831 height 68
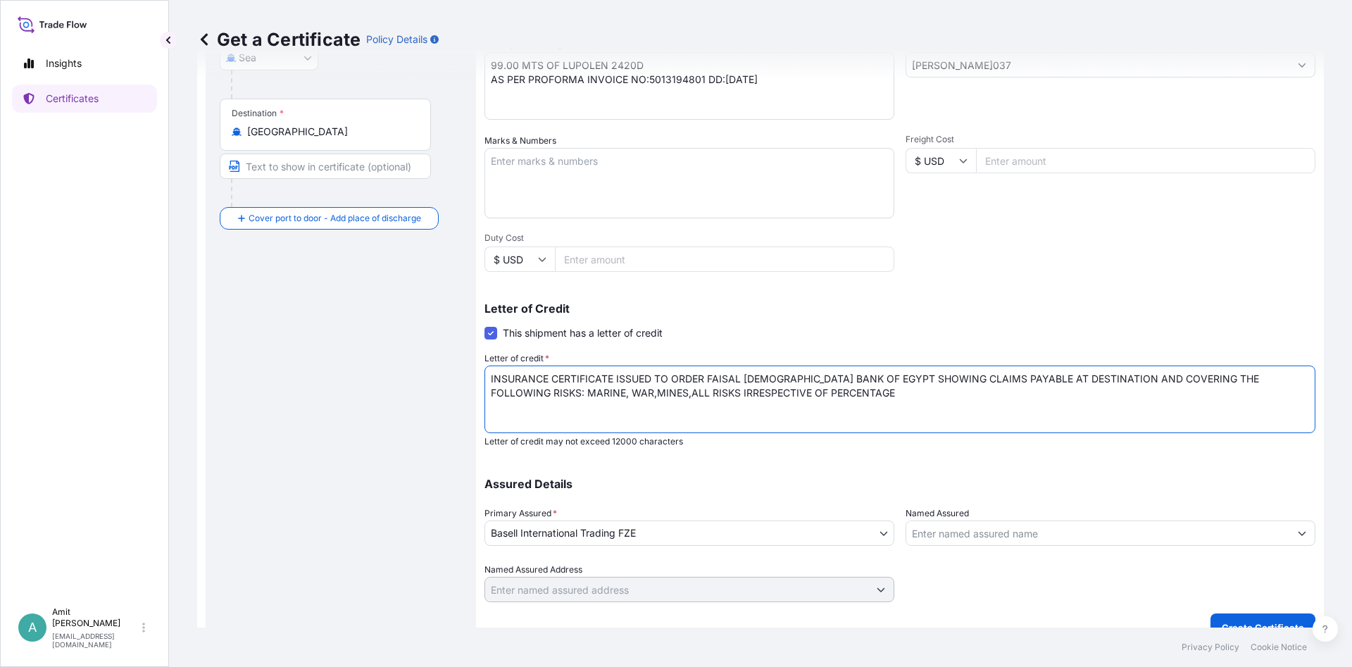
click at [559, 396] on textarea "INSURANCE CERTIFICATE ISSUED TO ORDER FAISAL [DEMOGRAPHIC_DATA] BANK OF EGYPT S…" at bounding box center [900, 400] width 831 height 68
click at [597, 397] on textarea "INSURANCE CERTIFICATE ISSUED TO ORDER FAISAL [DEMOGRAPHIC_DATA] BANK OF EGYPT S…" at bounding box center [900, 400] width 831 height 68
click at [822, 390] on textarea "INSURANCE CERTIFICATE ISSUED TO ORDER FAISAL [DEMOGRAPHIC_DATA] BANK OF EGYPT S…" at bounding box center [900, 400] width 831 height 68
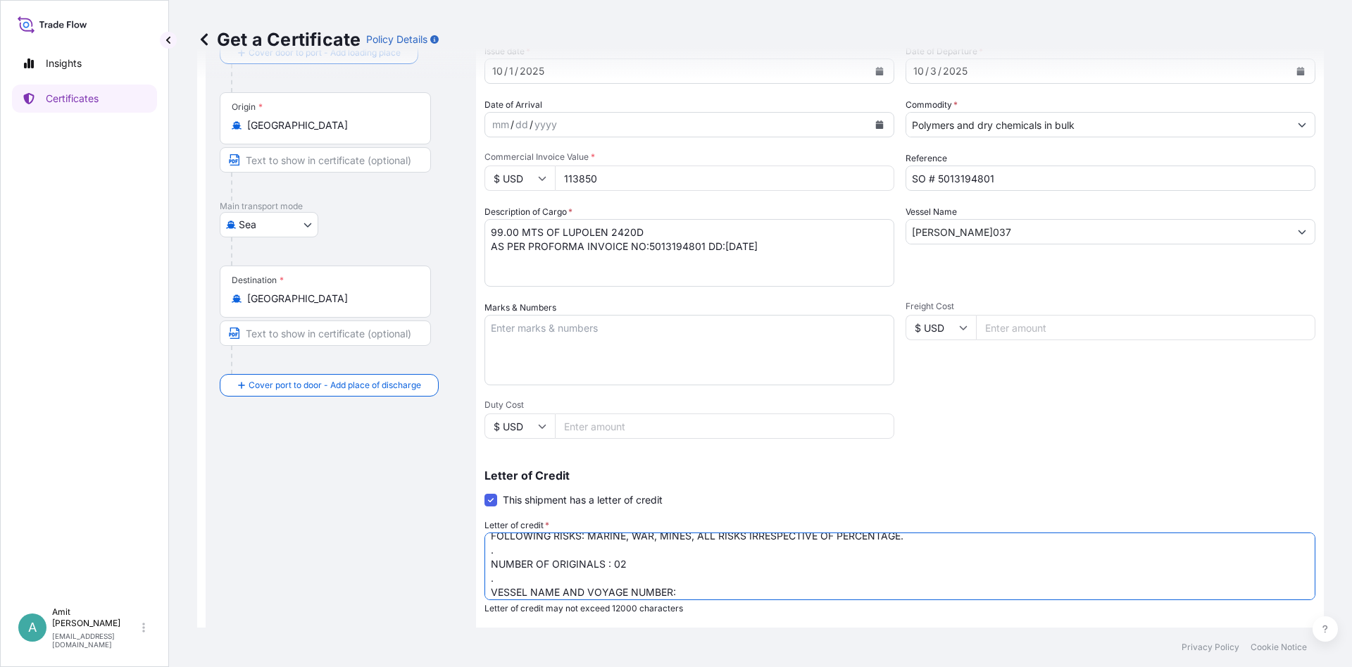
scroll to position [94, 0]
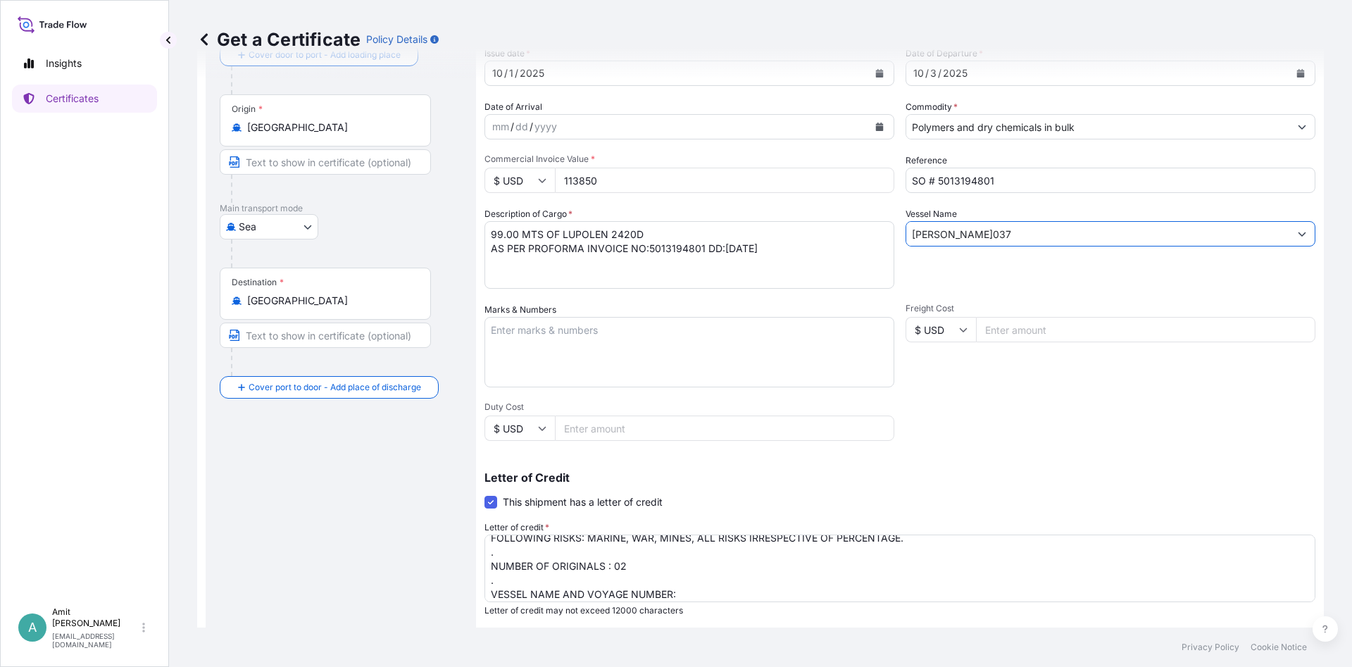
drag, startPoint x: 1009, startPoint y: 235, endPoint x: 894, endPoint y: 225, distance: 115.9
click at [906, 225] on input "[PERSON_NAME]037" at bounding box center [1097, 233] width 383 height 25
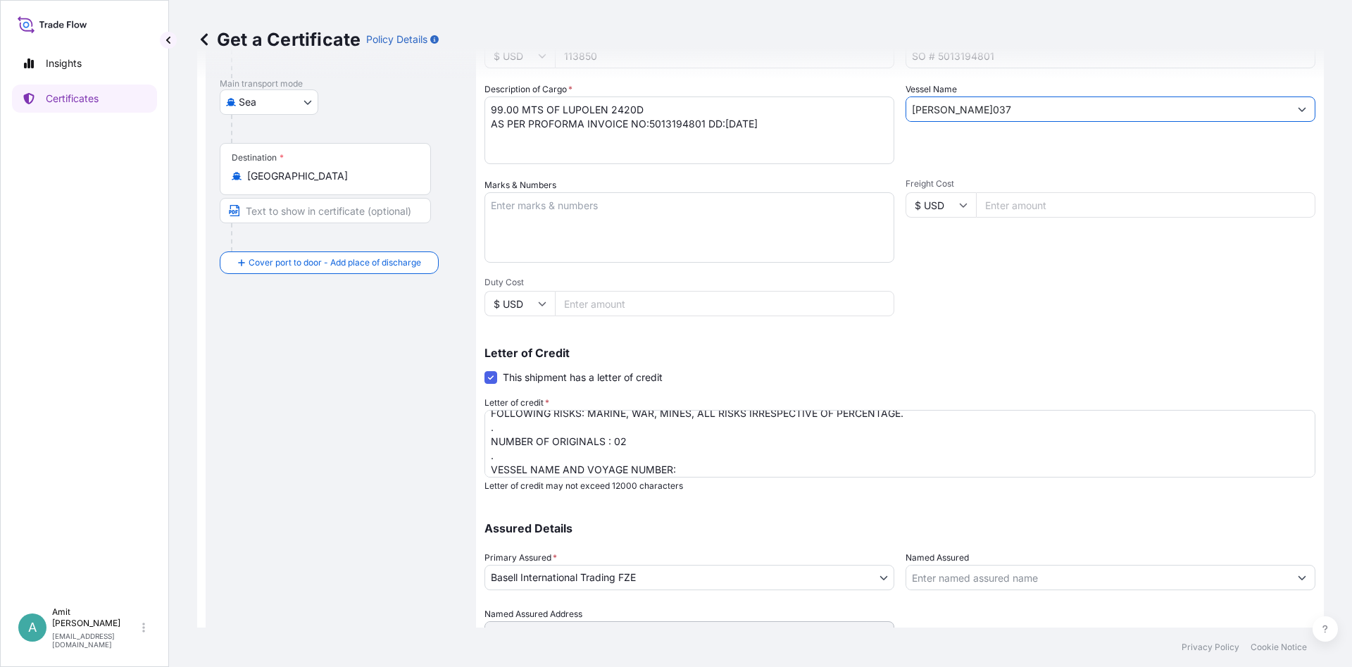
scroll to position [277, 0]
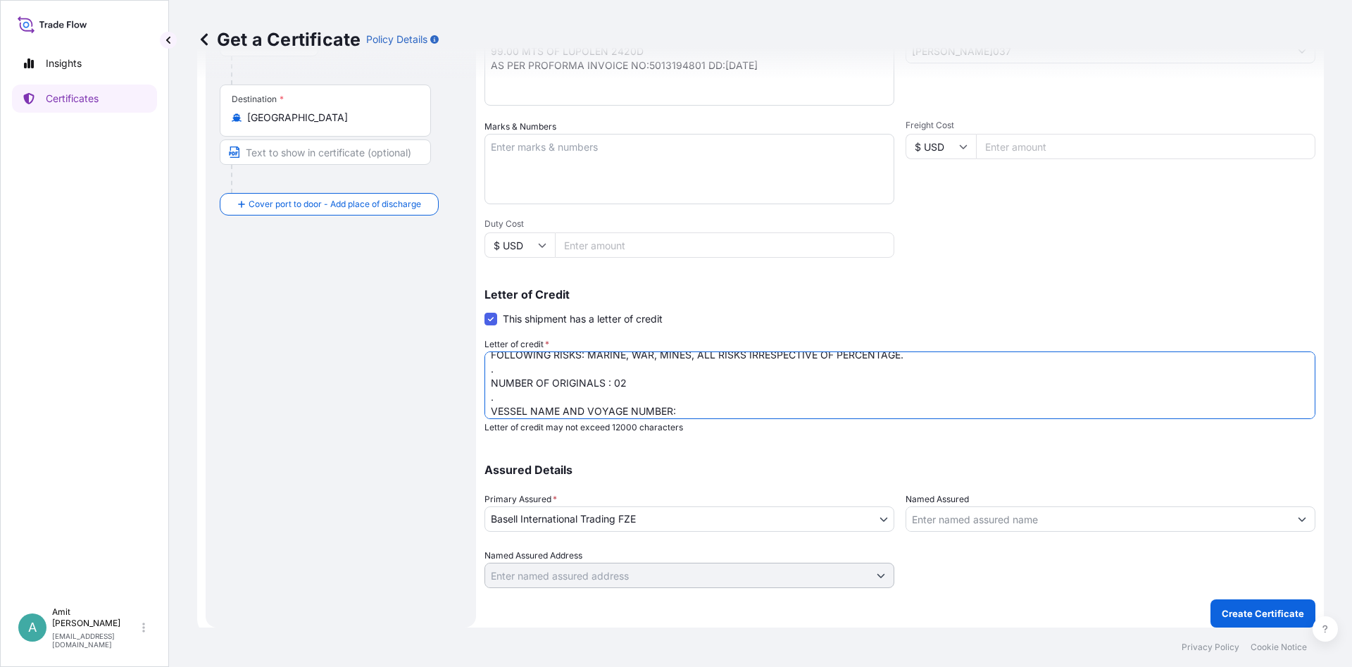
click at [684, 410] on textarea "INSURANCE CERTIFICATE ISSUED TO ORDER FAISAL [DEMOGRAPHIC_DATA] BANK OF EGYPT S…" at bounding box center [900, 385] width 831 height 68
paste textarea "[PERSON_NAME]037"
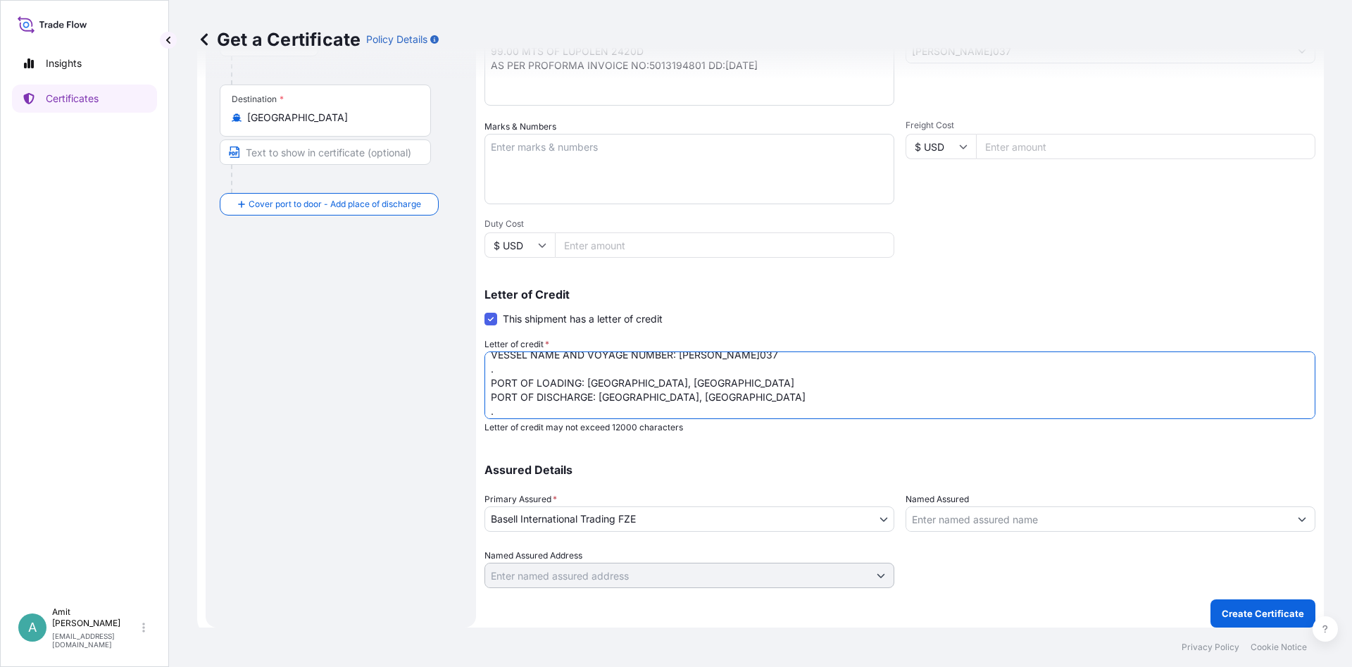
scroll to position [94, 0]
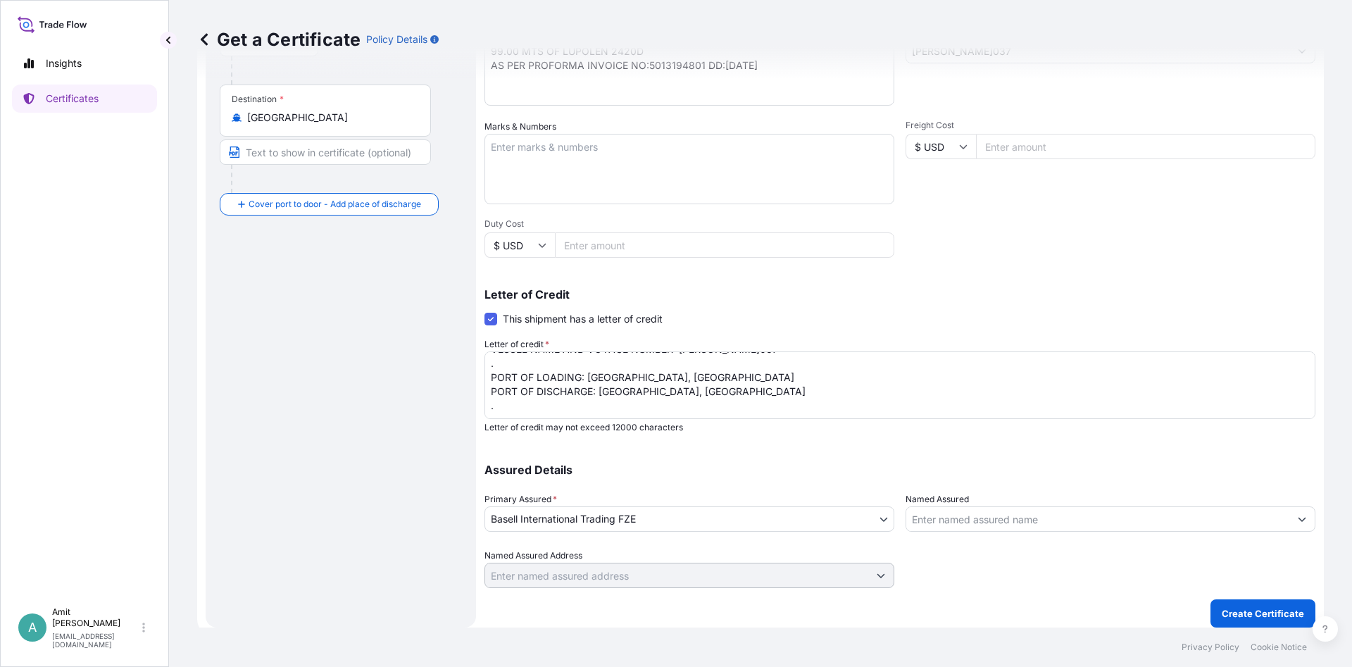
click at [504, 406] on textarea "INSURANCE CERTIFICATE ISSUED TO ORDER FAISAL [DEMOGRAPHIC_DATA] BANK OF EGYPT S…" at bounding box center [900, 385] width 831 height 68
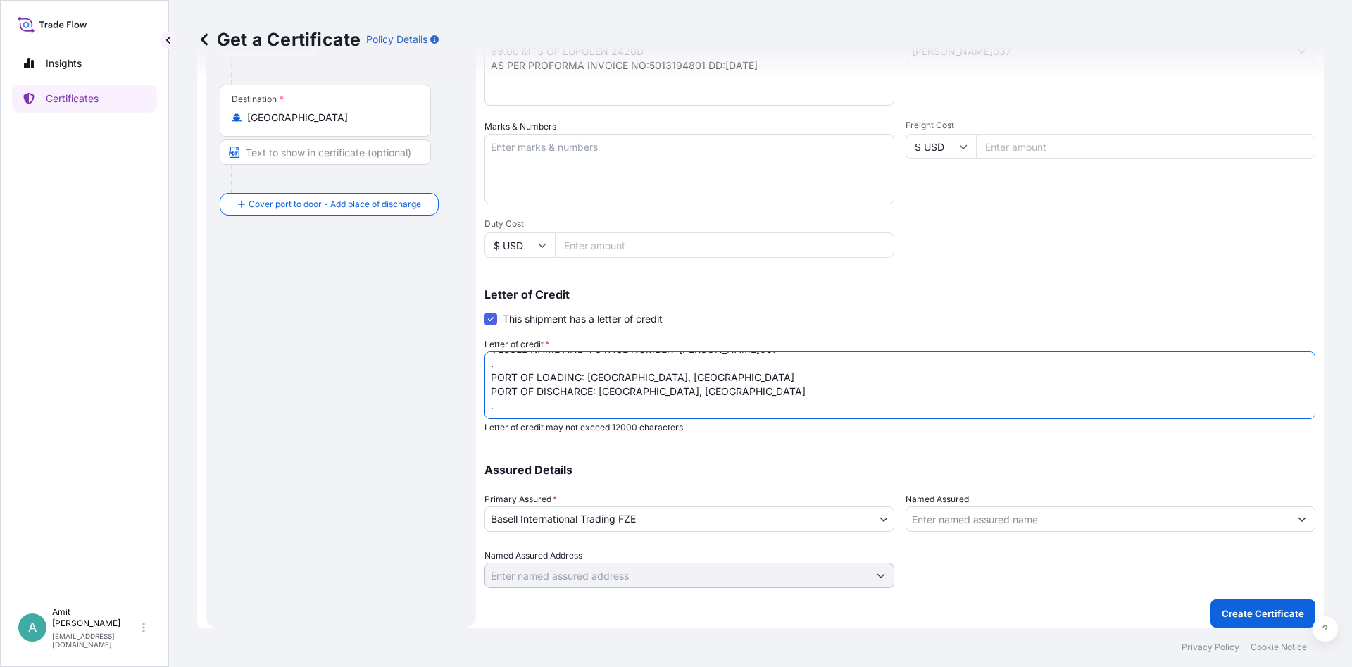
paste textarea "Insurance cover under this Insurance document is effective from: [DATE] . "[PER…"
drag, startPoint x: 798, startPoint y: 377, endPoint x: 833, endPoint y: 376, distance: 35.2
click at [833, 376] on textarea "INSURANCE CERTIFICATE ISSUED TO ORDER FAISAL [DEMOGRAPHIC_DATA] BANK OF EGYPT S…" at bounding box center [900, 385] width 831 height 68
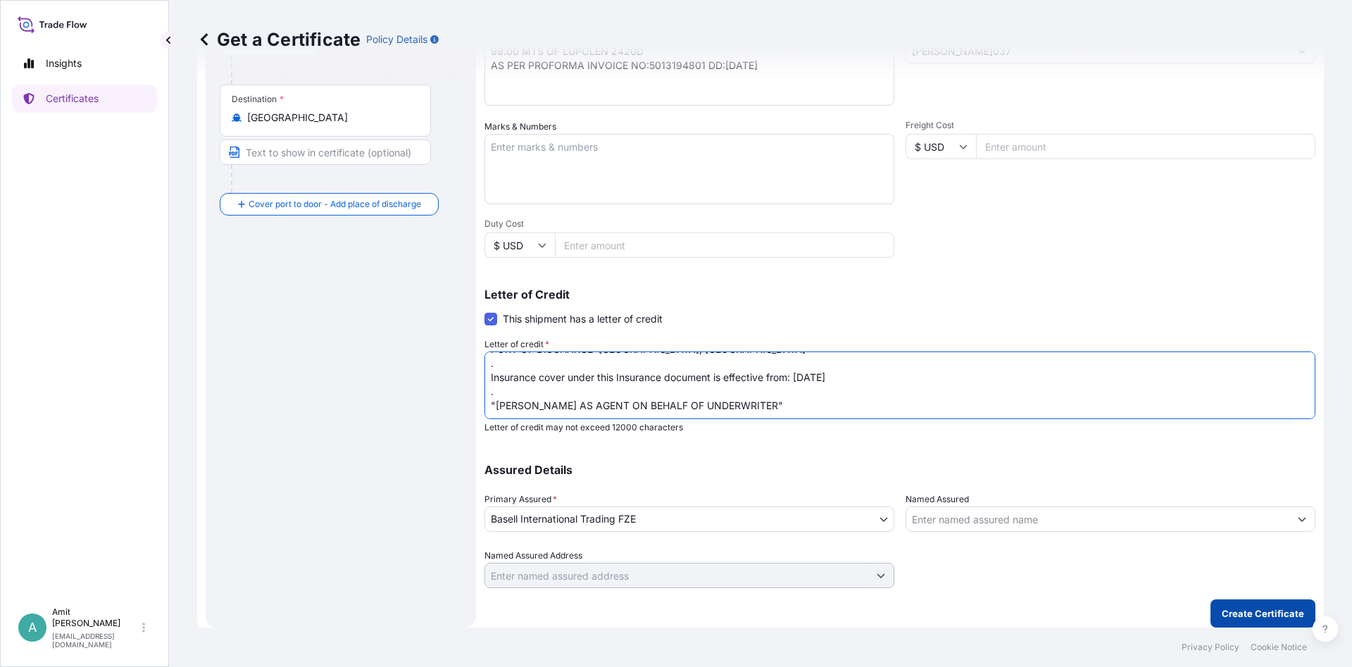
type textarea "INSURANCE CERTIFICATE ISSUED TO ORDER FAISAL [DEMOGRAPHIC_DATA] BANK OF EGYPT S…"
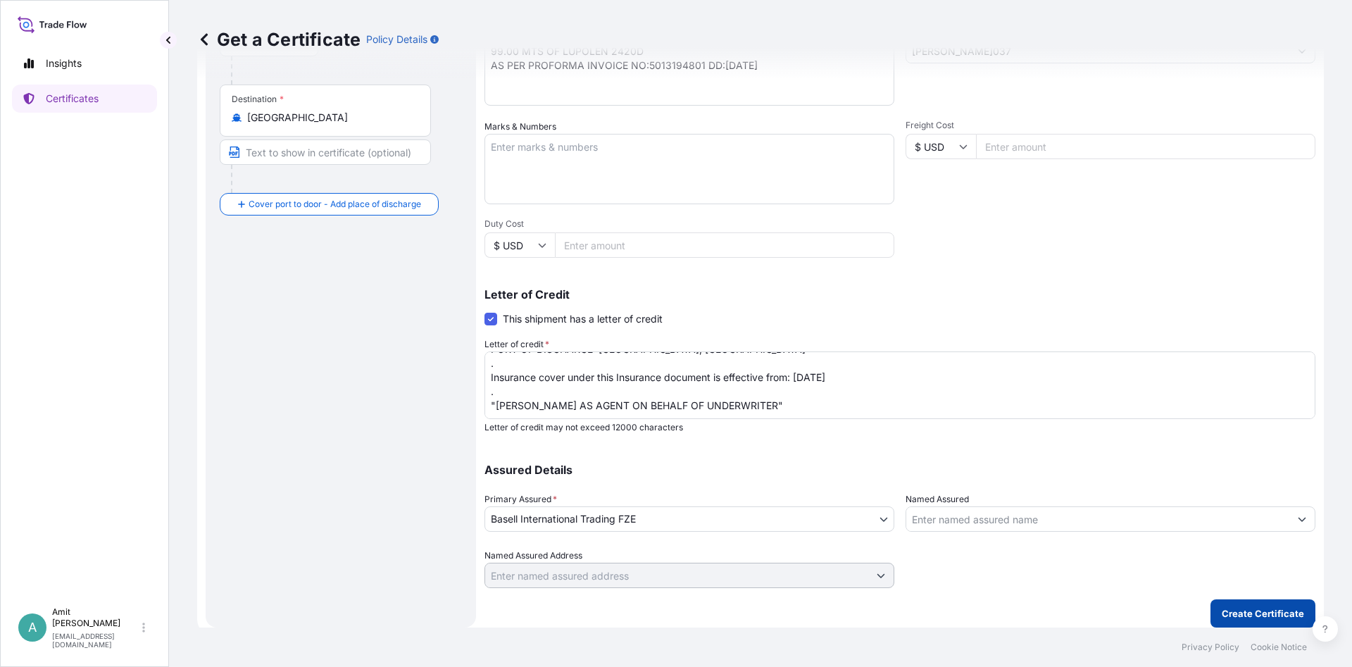
click at [1233, 616] on p "Create Certificate" at bounding box center [1263, 613] width 82 height 14
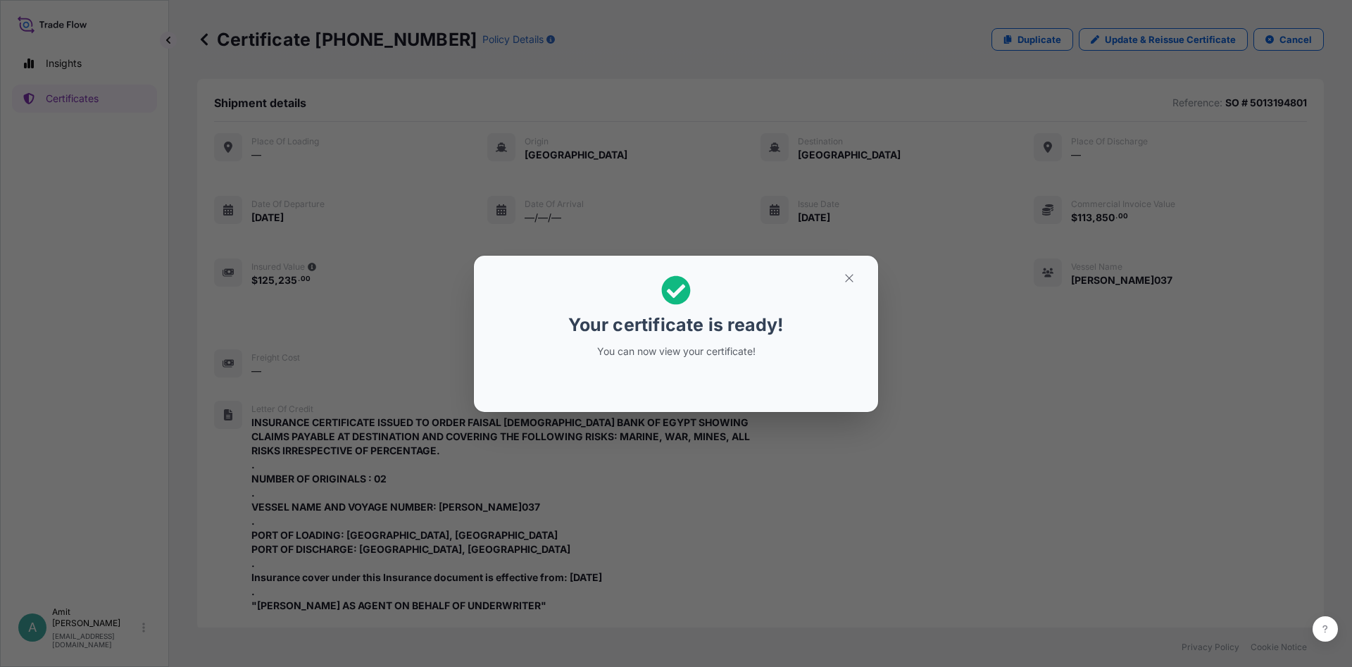
click at [850, 283] on icon "button" at bounding box center [849, 278] width 13 height 13
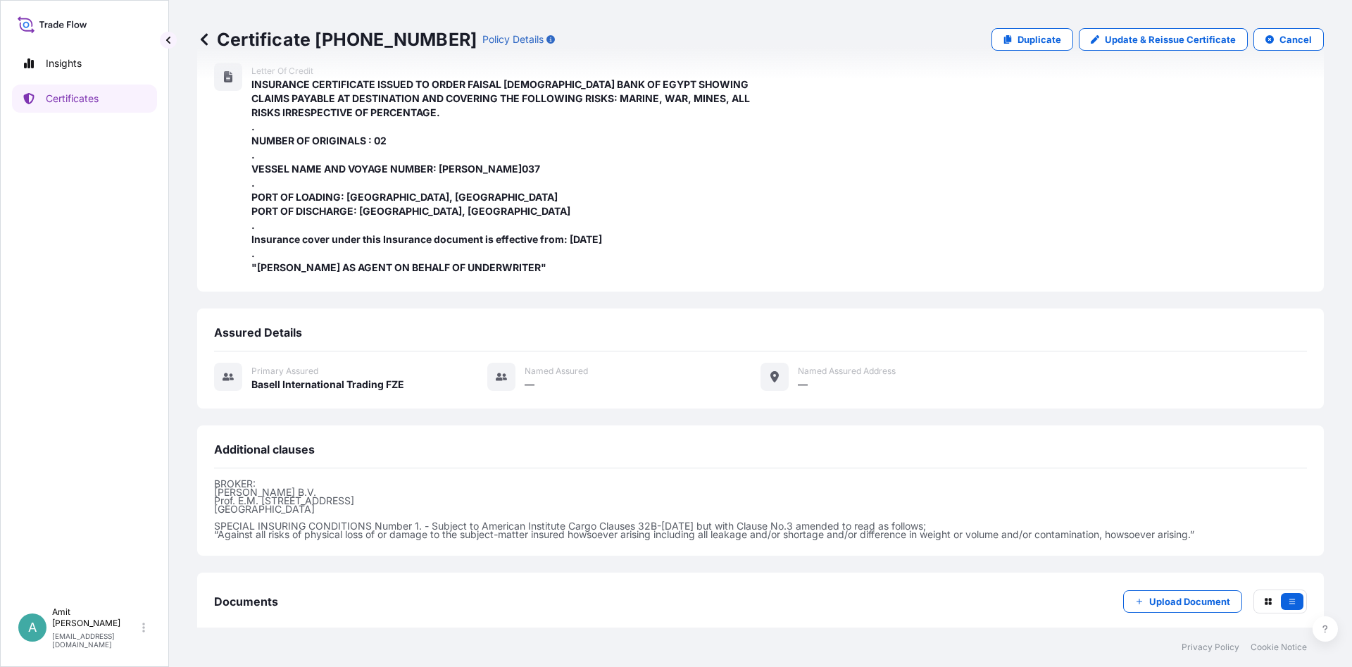
scroll to position [413, 0]
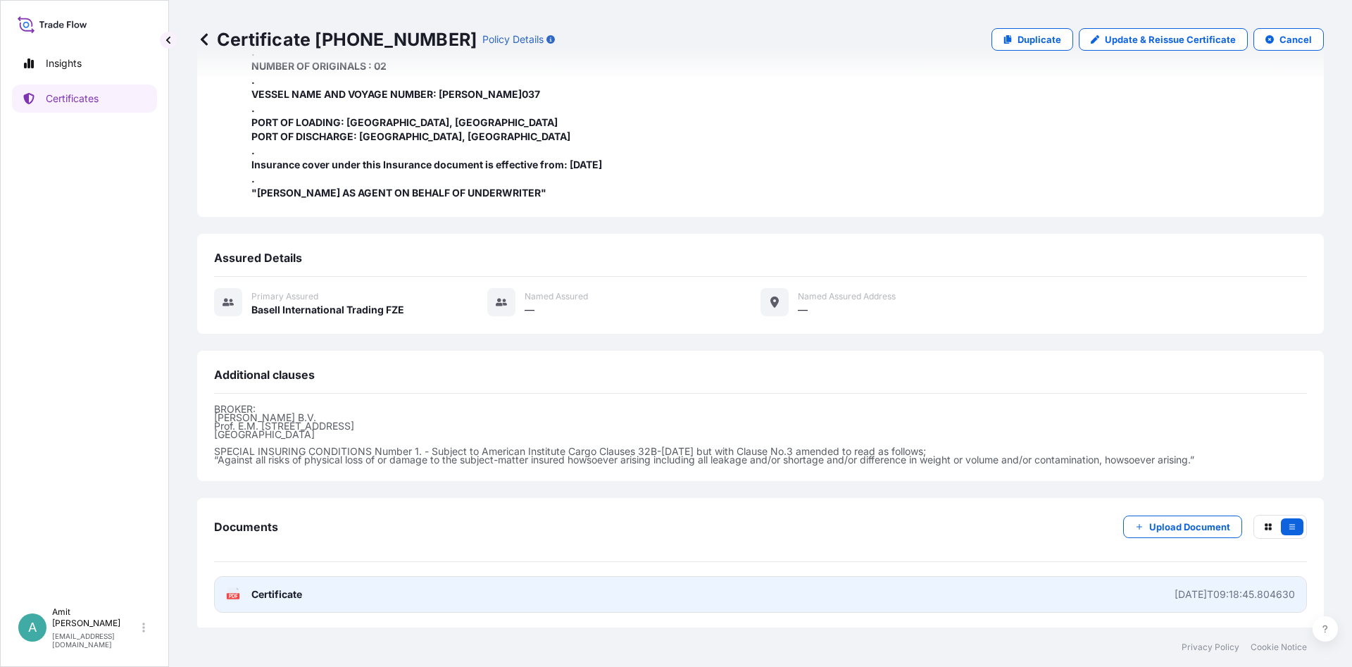
click at [276, 597] on span "Certificate" at bounding box center [276, 594] width 51 height 14
